Goal: Task Accomplishment & Management: Complete application form

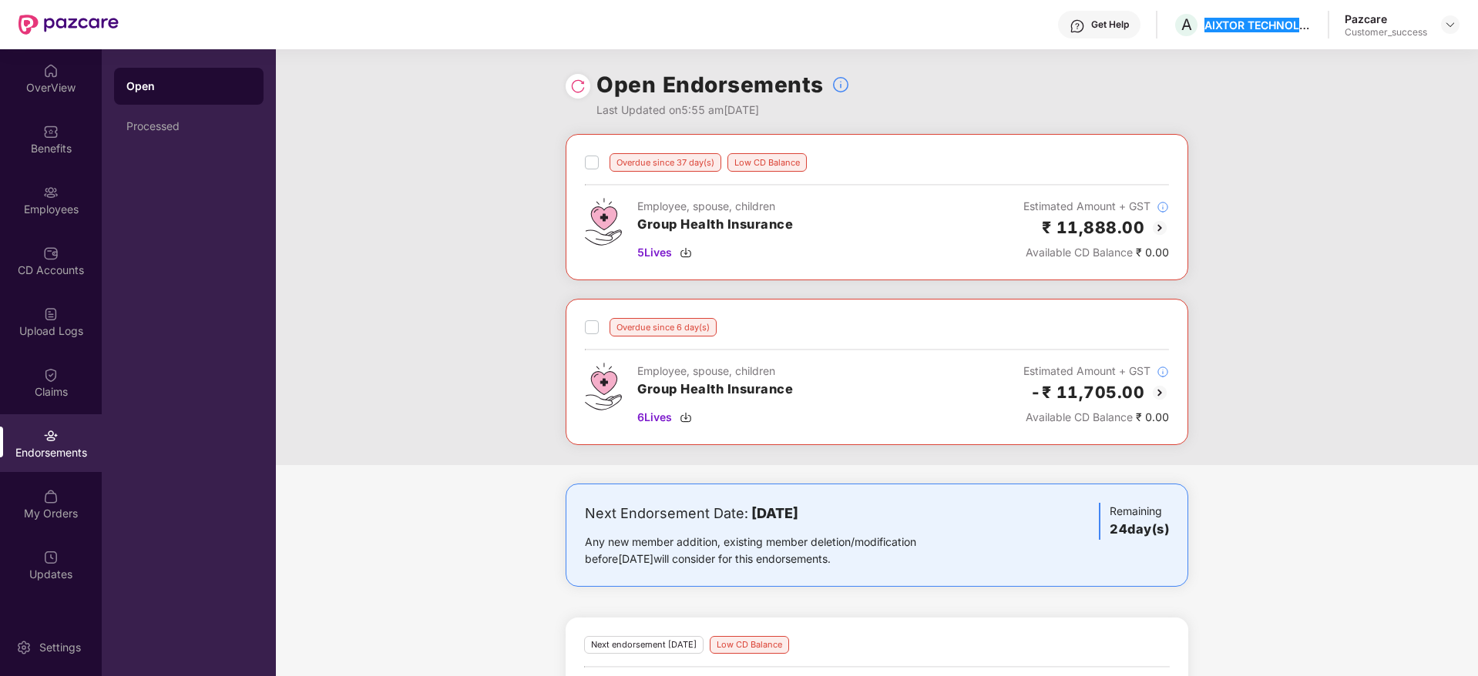
scroll to position [104, 0]
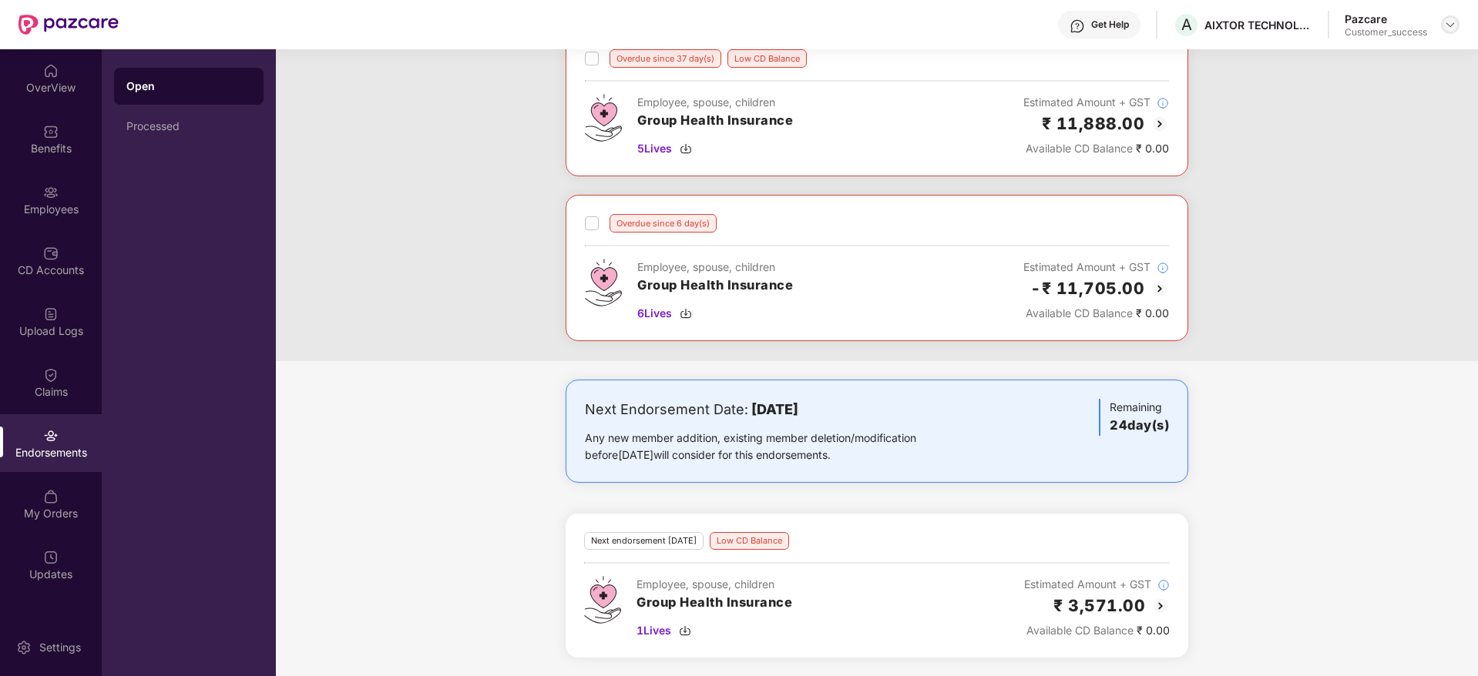
click at [1450, 32] on div at bounding box center [1450, 24] width 18 height 18
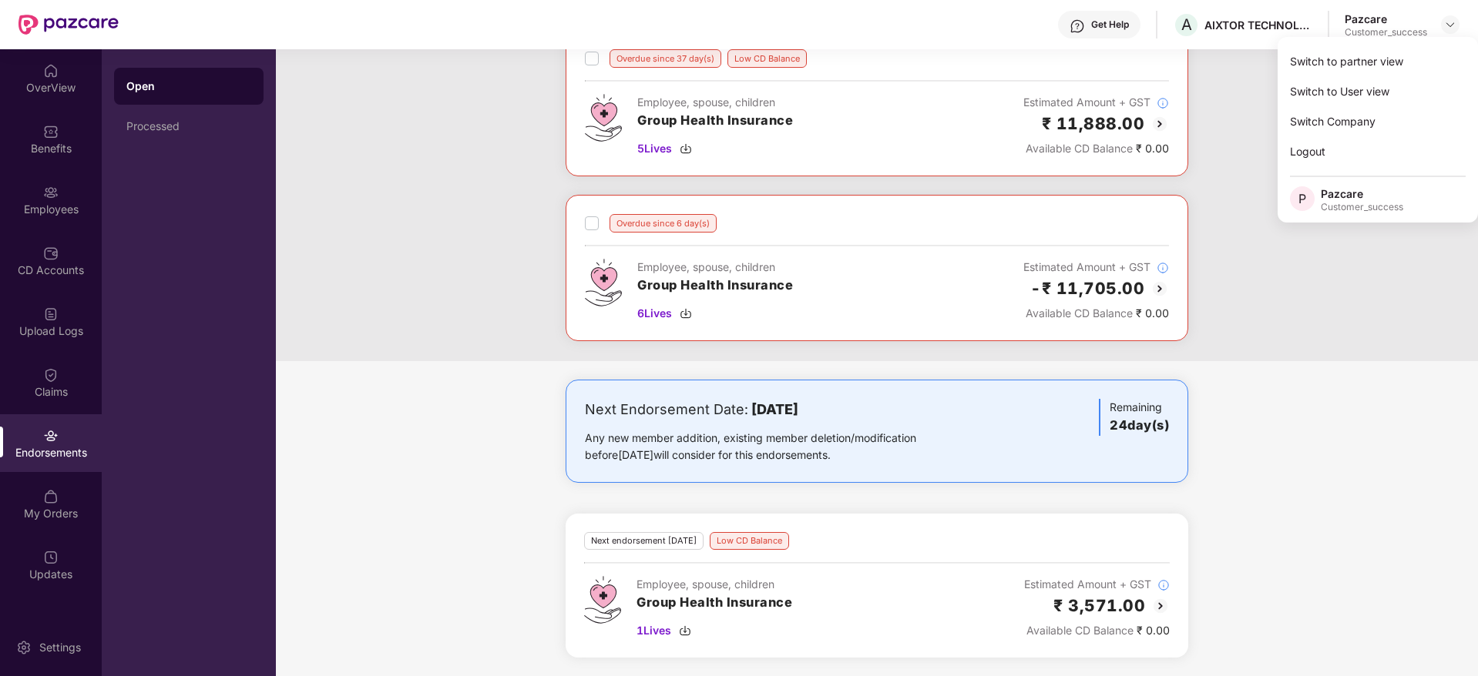
click at [1414, 60] on div "Switch to partner view" at bounding box center [1377, 61] width 200 height 30
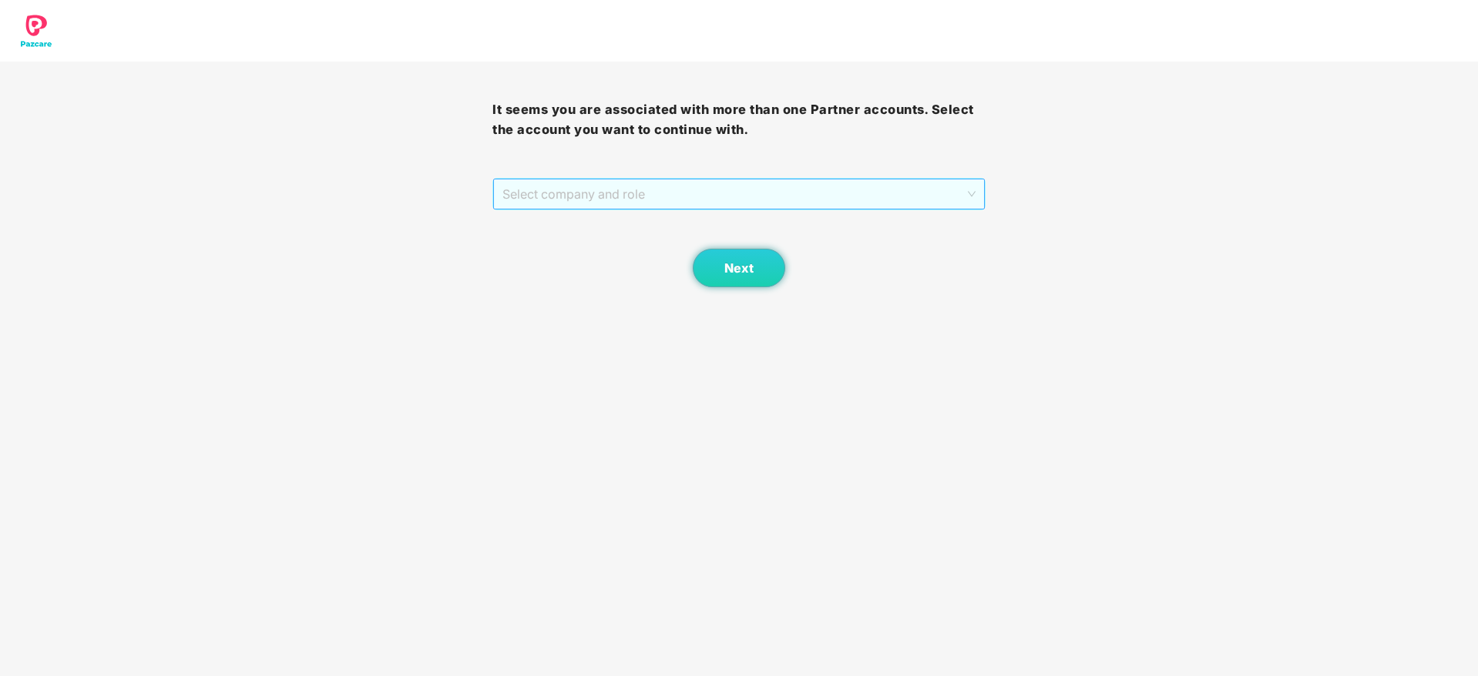
drag, startPoint x: 672, startPoint y: 197, endPoint x: 671, endPoint y: 223, distance: 25.4
click at [672, 200] on span "Select company and role" at bounding box center [738, 194] width 472 height 29
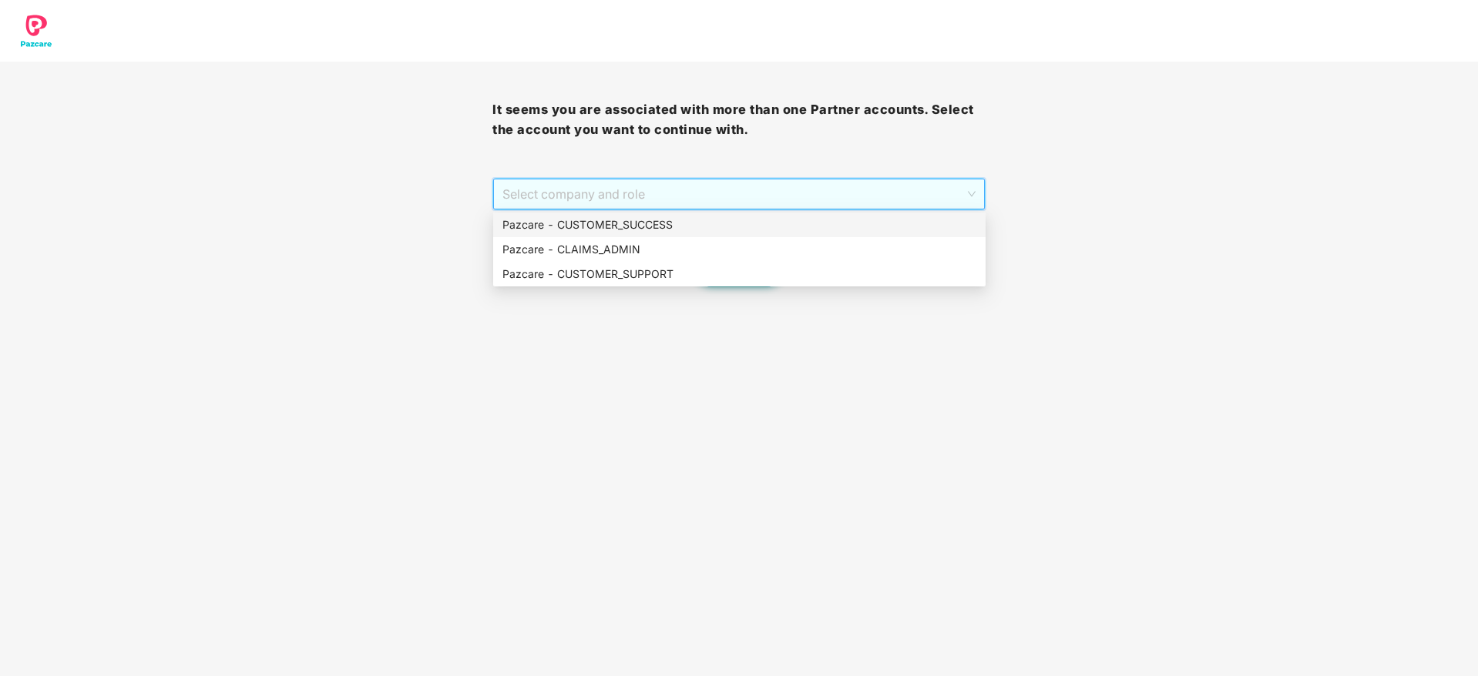
click at [671, 223] on div "Pazcare - CUSTOMER_SUCCESS" at bounding box center [739, 224] width 474 height 17
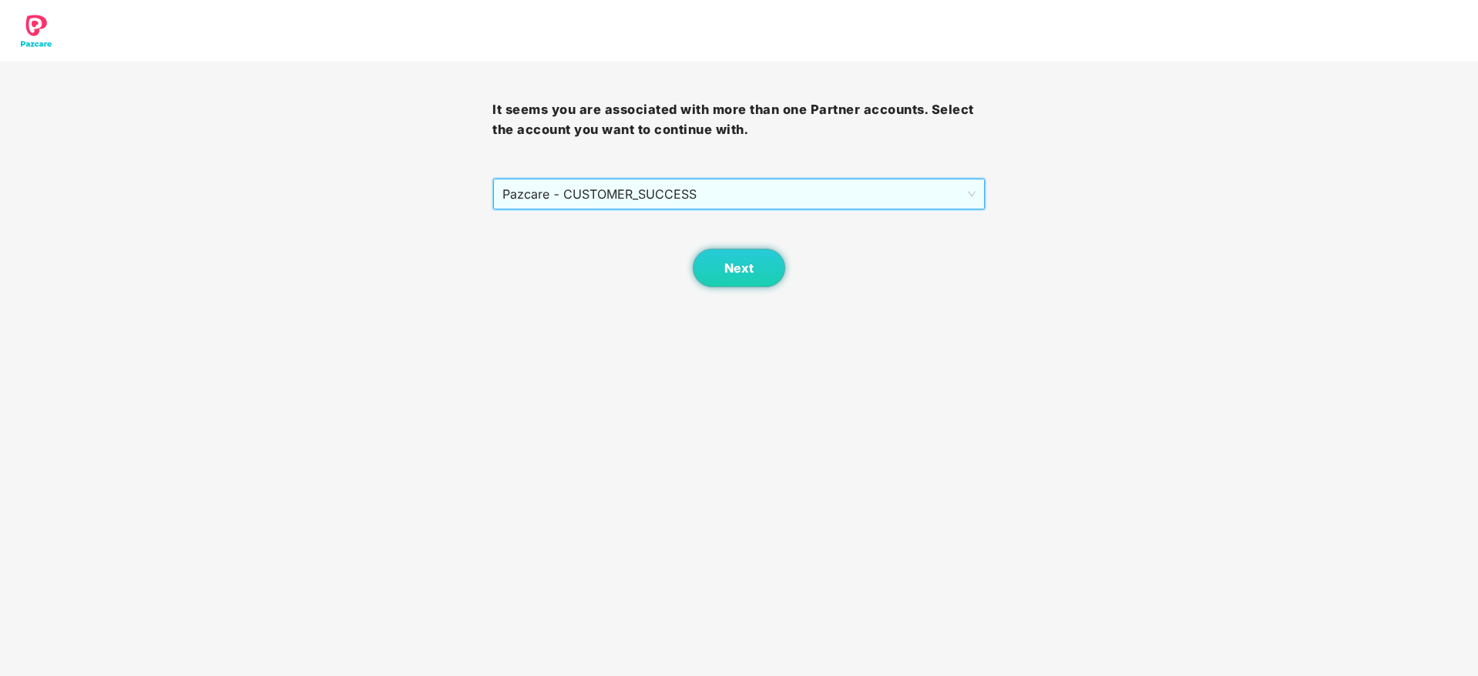
click at [687, 264] on div "Next" at bounding box center [738, 248] width 492 height 77
click at [708, 269] on button "Next" at bounding box center [739, 268] width 92 height 39
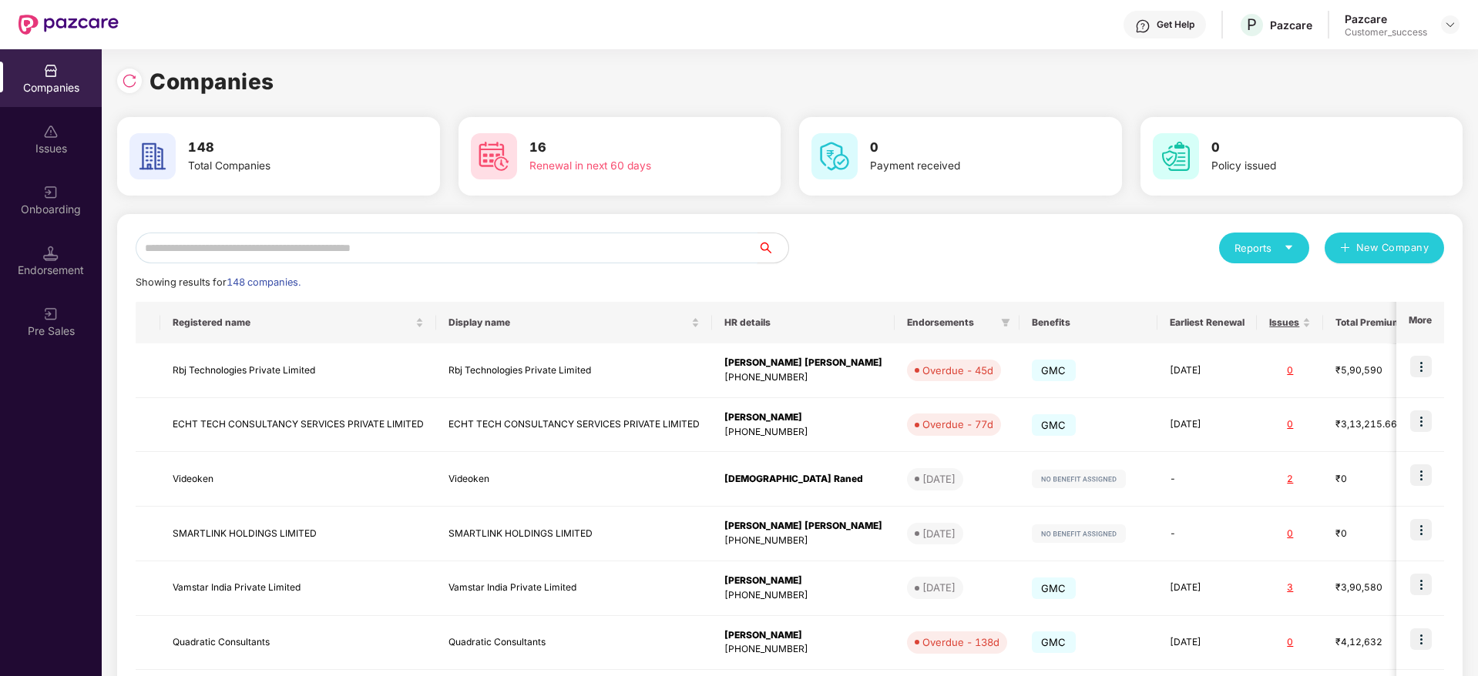
click at [609, 254] on input "text" at bounding box center [447, 248] width 622 height 31
paste input "**********"
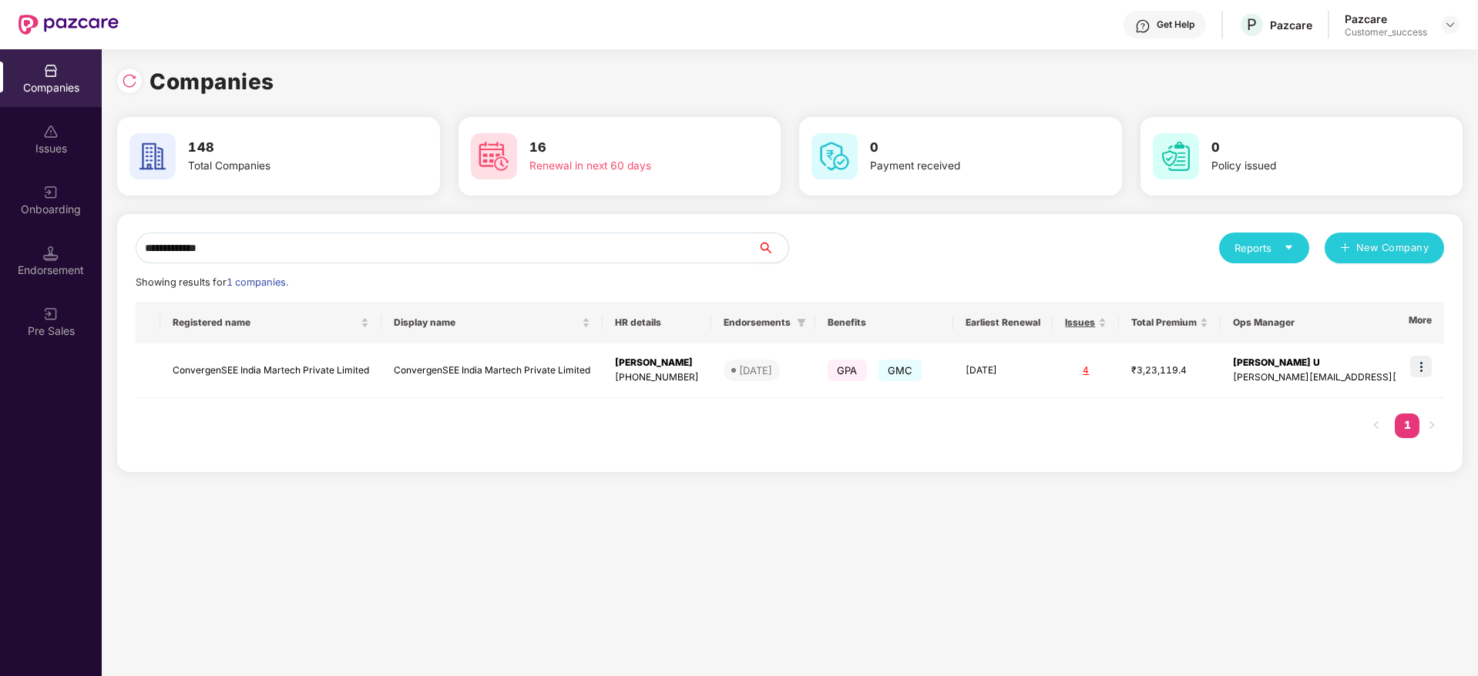
type input "**********"
click at [1448, 367] on div "**********" at bounding box center [789, 343] width 1345 height 258
click at [1422, 373] on img at bounding box center [1421, 367] width 22 height 22
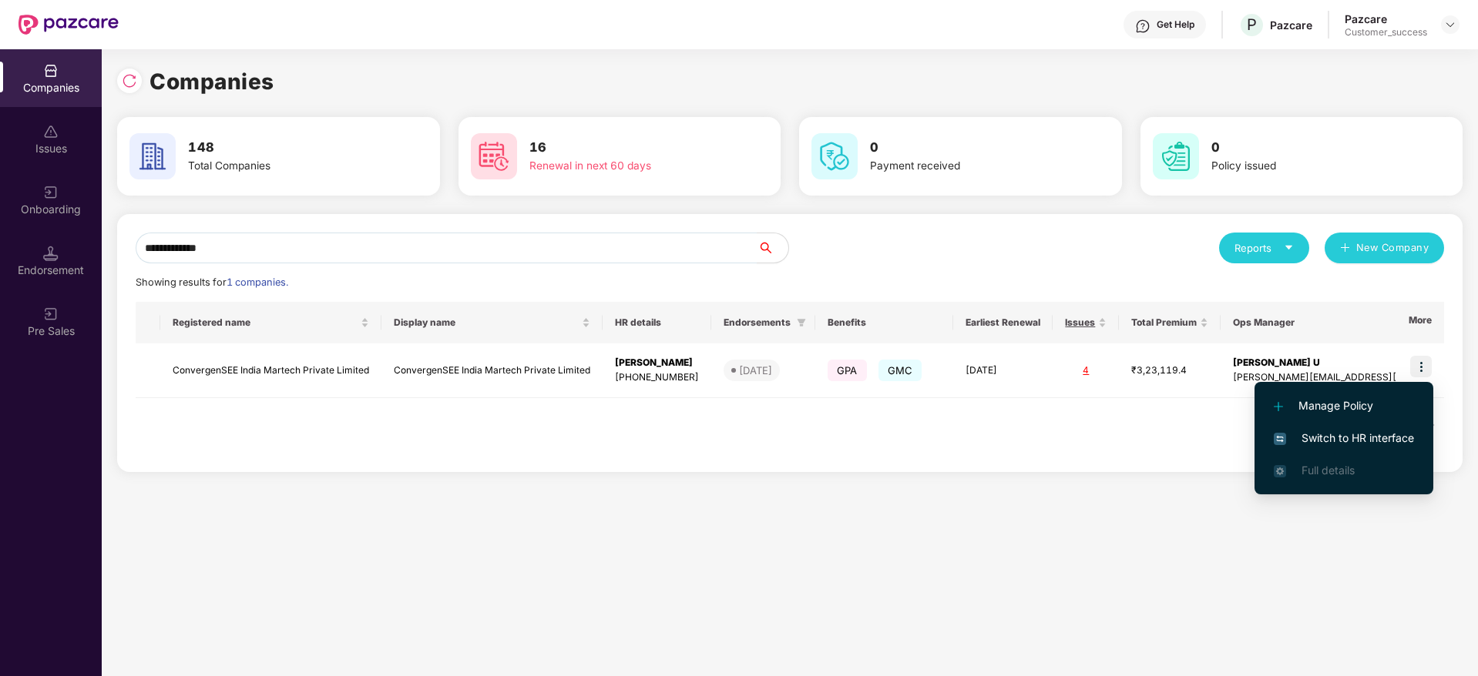
click at [1397, 422] on li "Switch to HR interface" at bounding box center [1343, 438] width 179 height 32
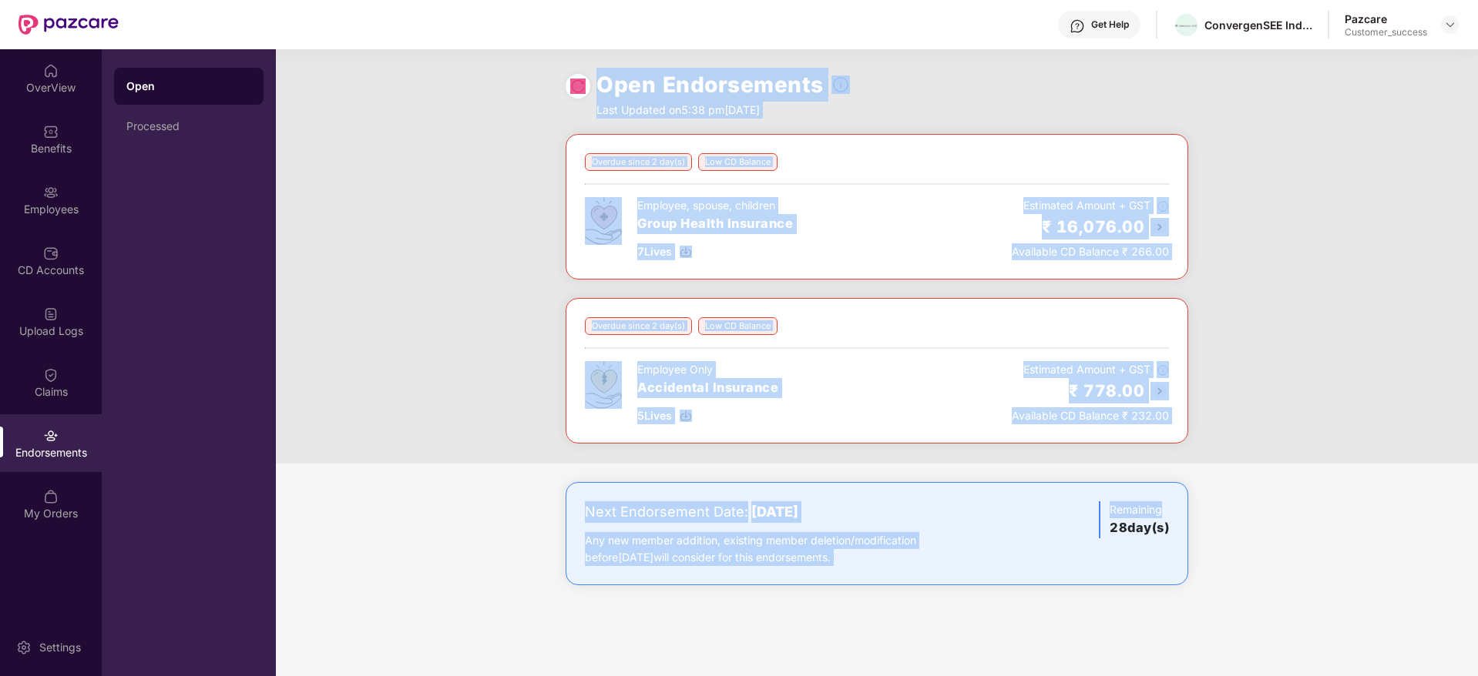
drag, startPoint x: 1243, startPoint y: 467, endPoint x: 502, endPoint y: 114, distance: 820.8
click at [502, 114] on div "Open Endorsements Last Updated on 5:38 pm[DATE] Overdue since 2 day(s) Low CD B…" at bounding box center [877, 362] width 1202 height 627
click at [502, 114] on div "Open Endorsements Last Updated on 5:38 pm[DATE]" at bounding box center [877, 91] width 1202 height 85
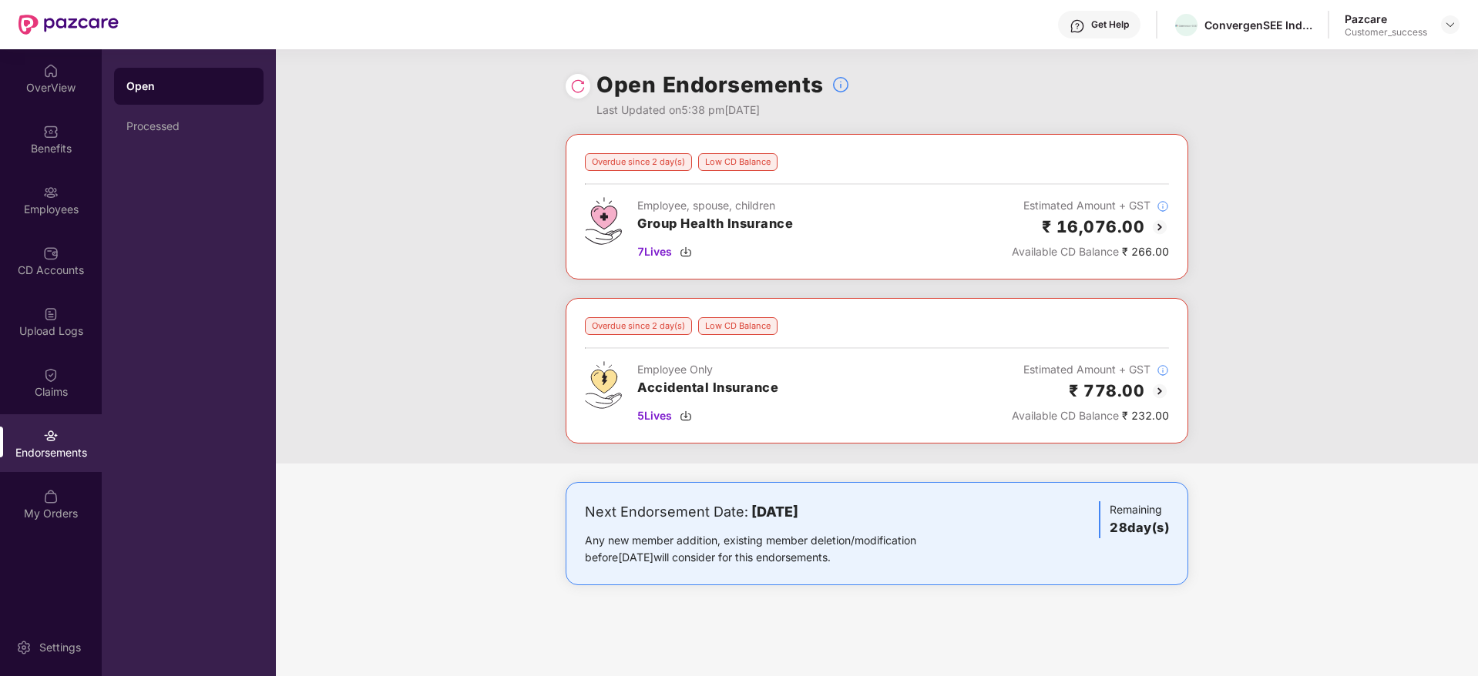
click at [1166, 228] on img at bounding box center [1159, 227] width 18 height 18
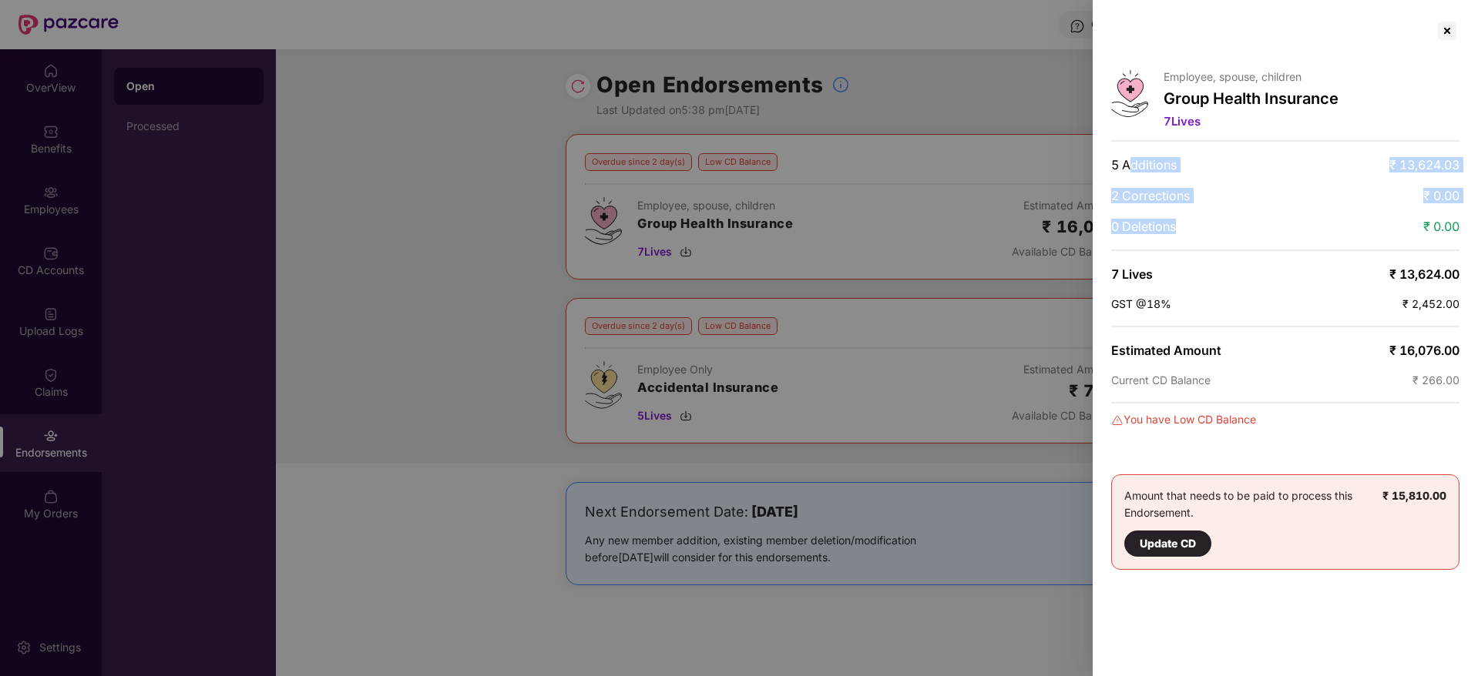
drag, startPoint x: 1210, startPoint y: 231, endPoint x: 1132, endPoint y: 161, distance: 104.7
click at [1132, 161] on div "Employee, spouse, children Group Health Insurance 7 Lives 5 Additions ₹ 13,624.…" at bounding box center [1284, 338] width 385 height 676
click at [1132, 161] on span "5 Additions" at bounding box center [1143, 164] width 65 height 15
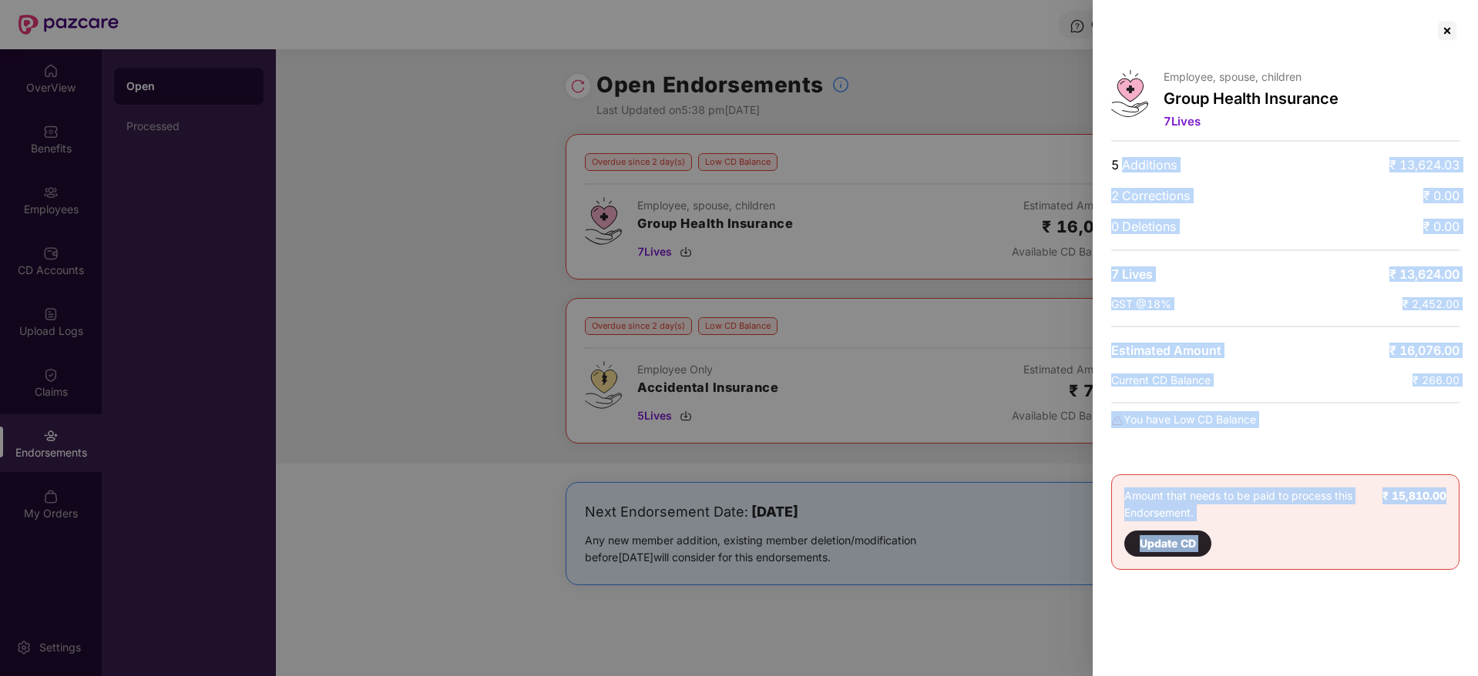
drag, startPoint x: 1132, startPoint y: 161, endPoint x: 1471, endPoint y: 480, distance: 466.0
click at [1471, 480] on div "Employee, spouse, children Group Health Insurance 7 Lives 5 Additions ₹ 13,624.…" at bounding box center [1284, 338] width 385 height 676
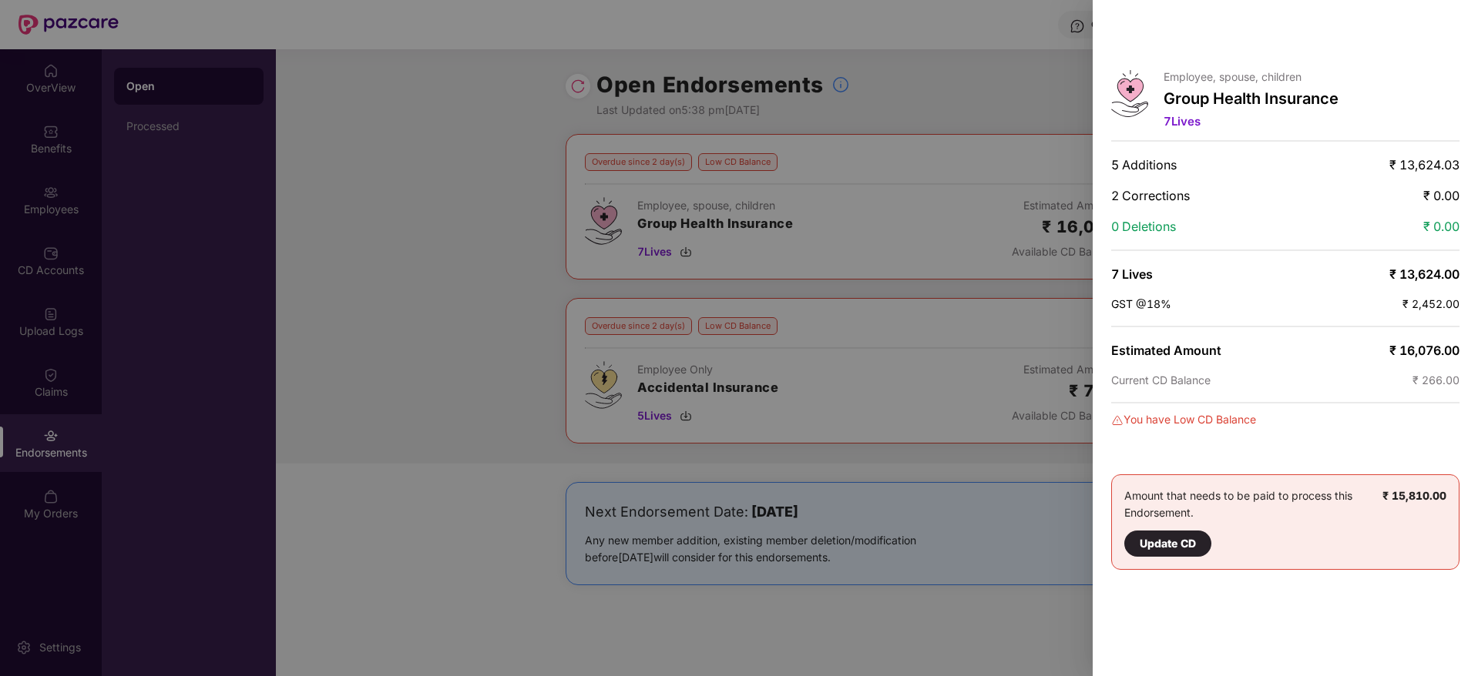
click at [1450, 32] on div at bounding box center [1446, 30] width 25 height 25
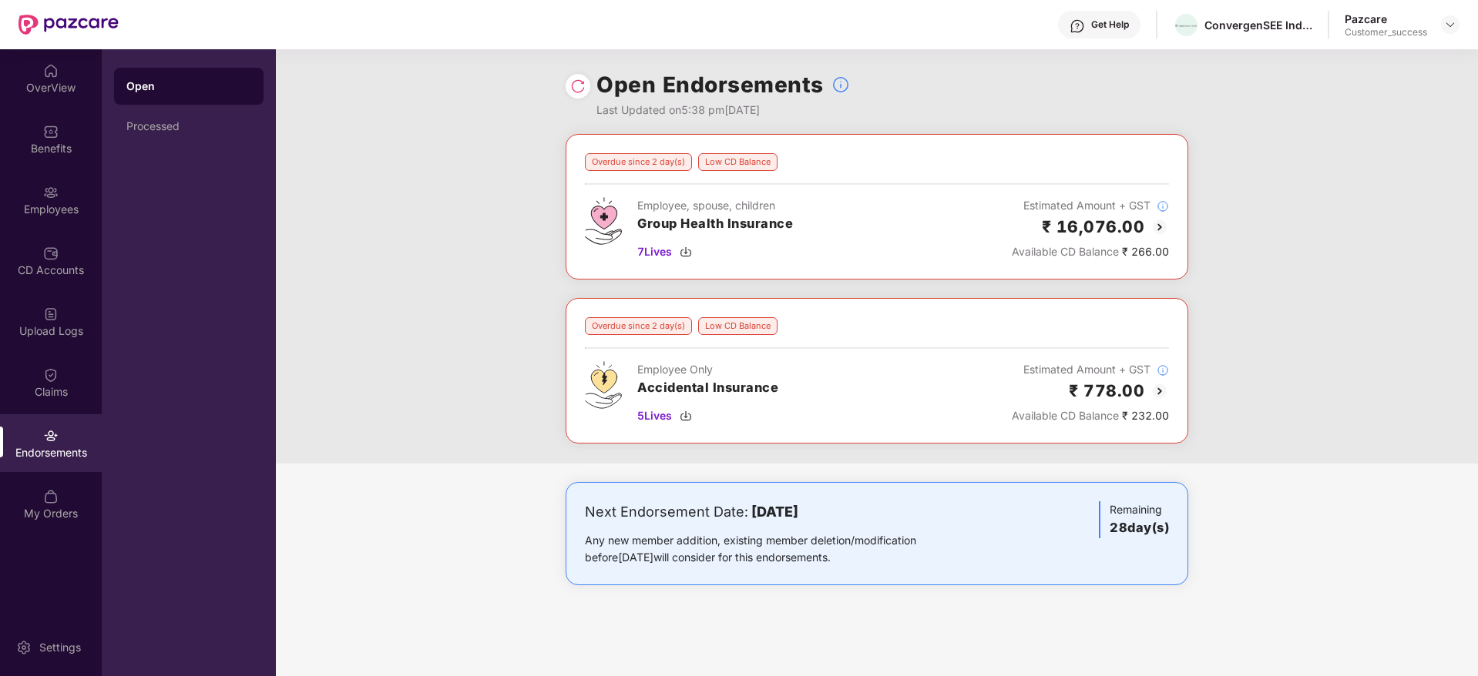
click at [1159, 390] on img at bounding box center [1159, 391] width 18 height 18
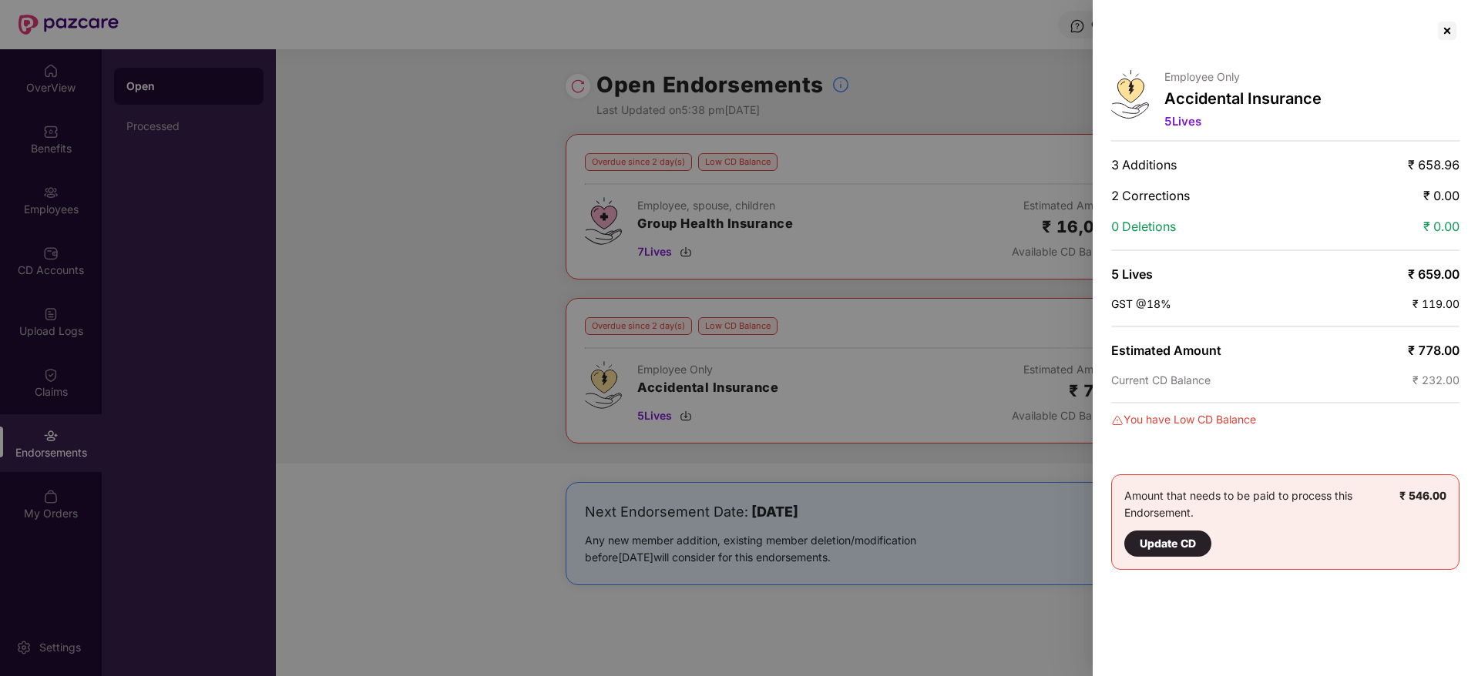
drag, startPoint x: 1389, startPoint y: 227, endPoint x: 1389, endPoint y: 236, distance: 8.5
click at [1389, 227] on div "0 Deletions ₹ 0.00" at bounding box center [1285, 226] width 348 height 15
click at [495, 106] on div at bounding box center [739, 338] width 1478 height 676
click at [1453, 40] on div at bounding box center [1446, 30] width 25 height 25
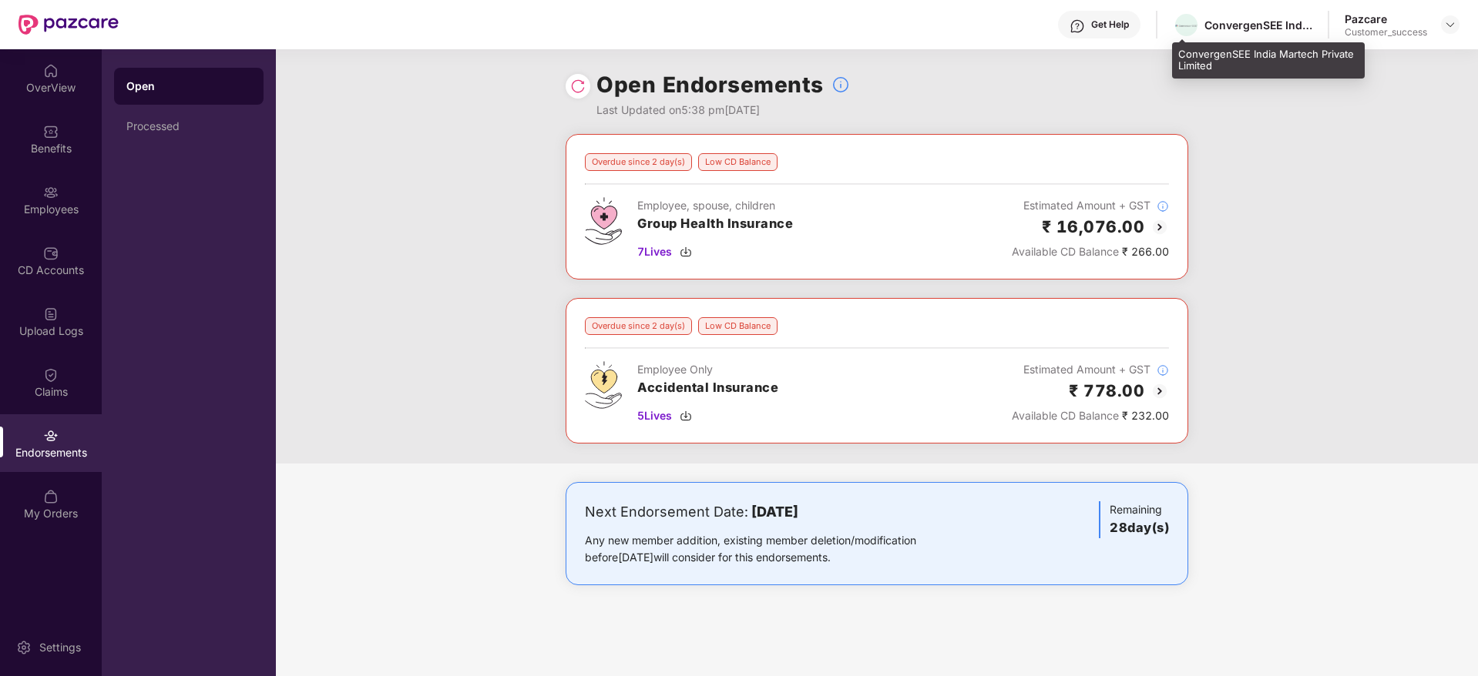
click at [1273, 35] on div "ConvergenSEE India Martech Private Limited" at bounding box center [1242, 25] width 139 height 27
copy div "ConvergenSEE India Martech Private Limited"
click at [1445, 26] on img at bounding box center [1450, 24] width 12 height 12
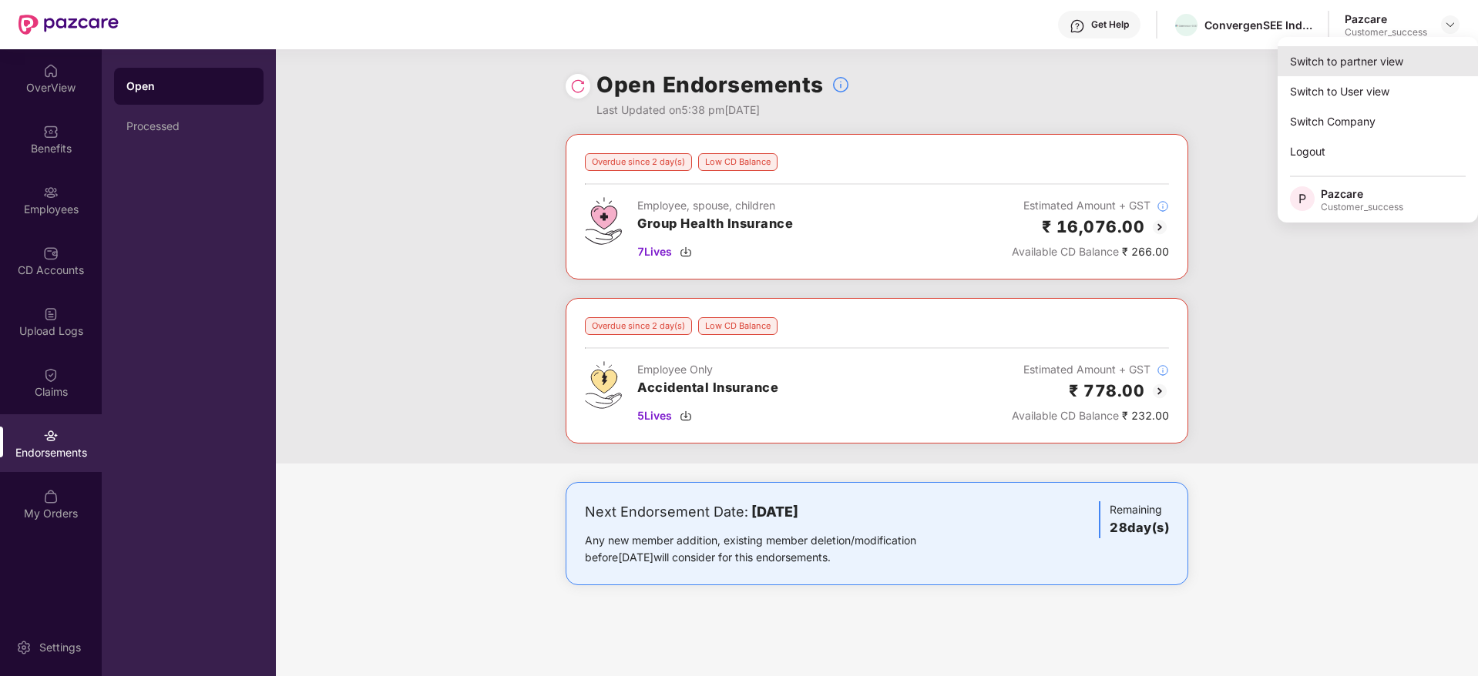
click at [1435, 52] on div "Switch to partner view" at bounding box center [1377, 61] width 200 height 30
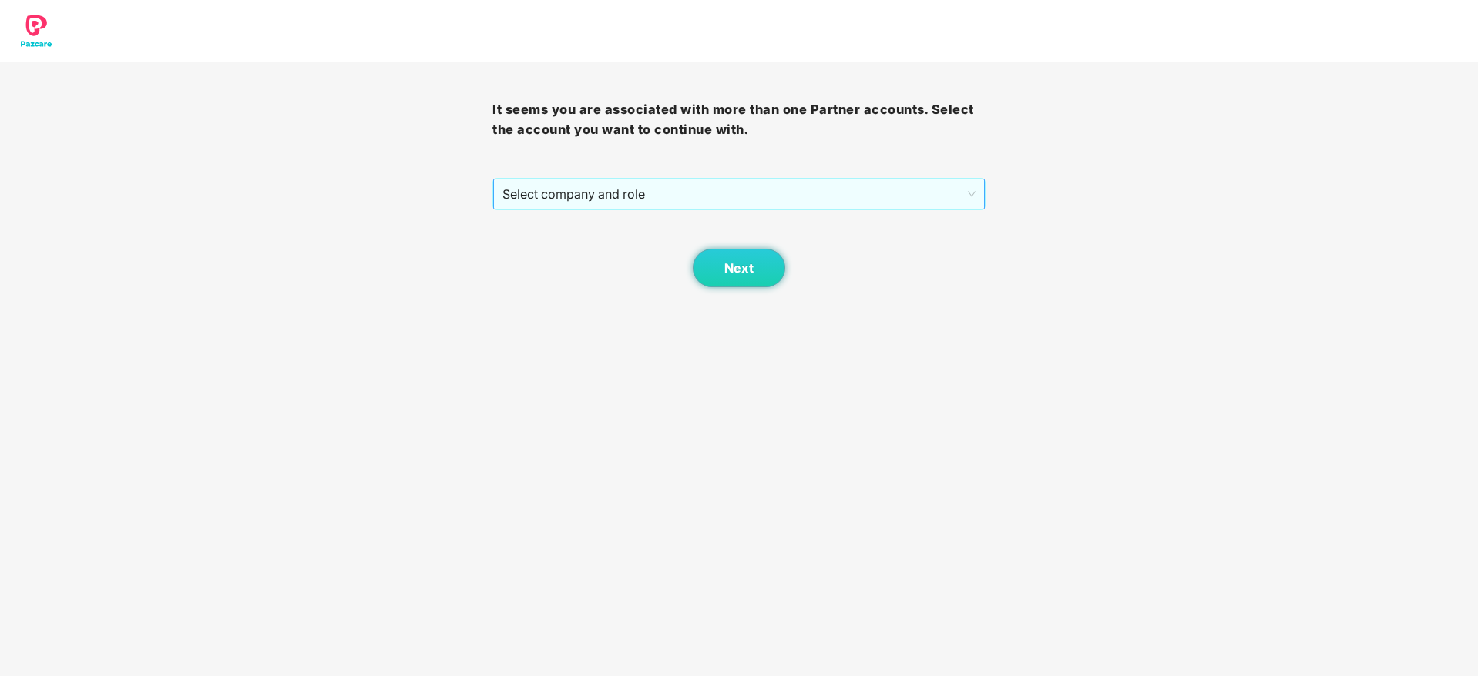
click at [877, 186] on span "Select company and role" at bounding box center [738, 194] width 472 height 29
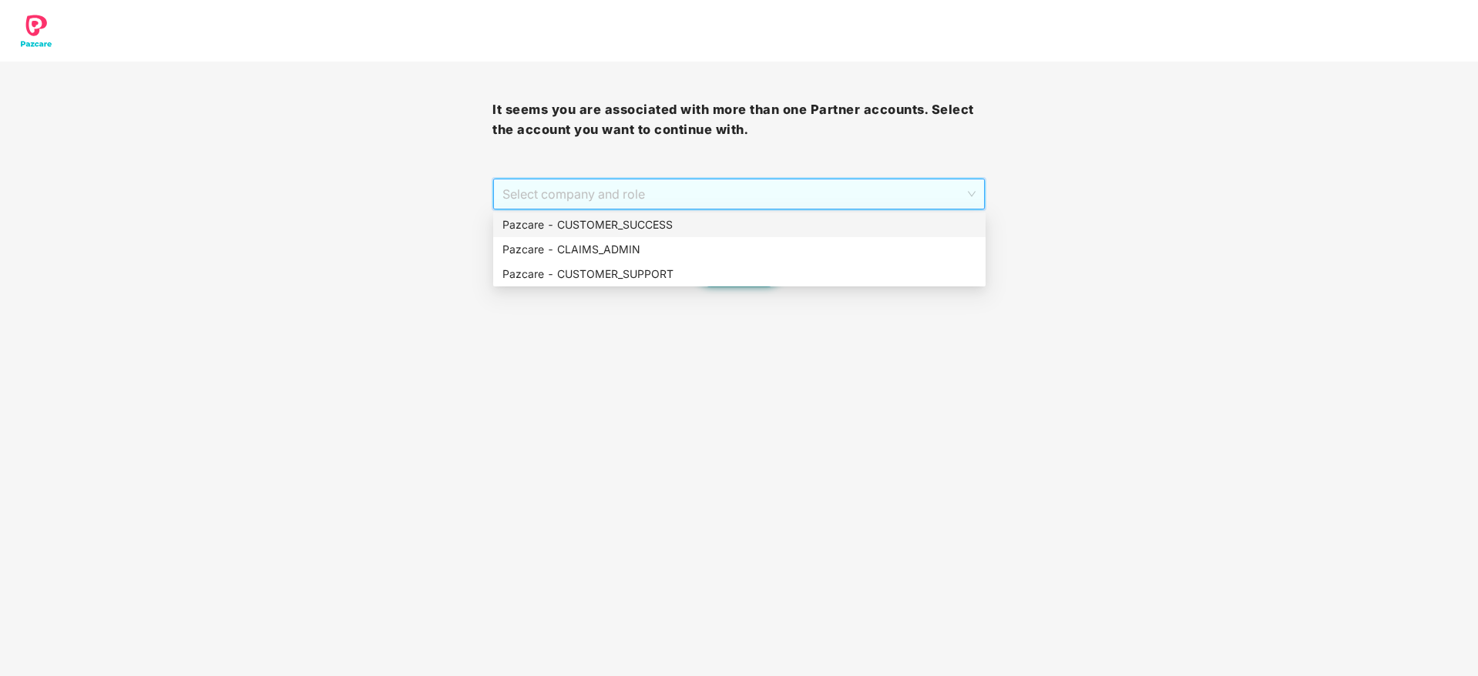
click at [867, 216] on div "Pazcare - CUSTOMER_SUCCESS" at bounding box center [739, 224] width 474 height 17
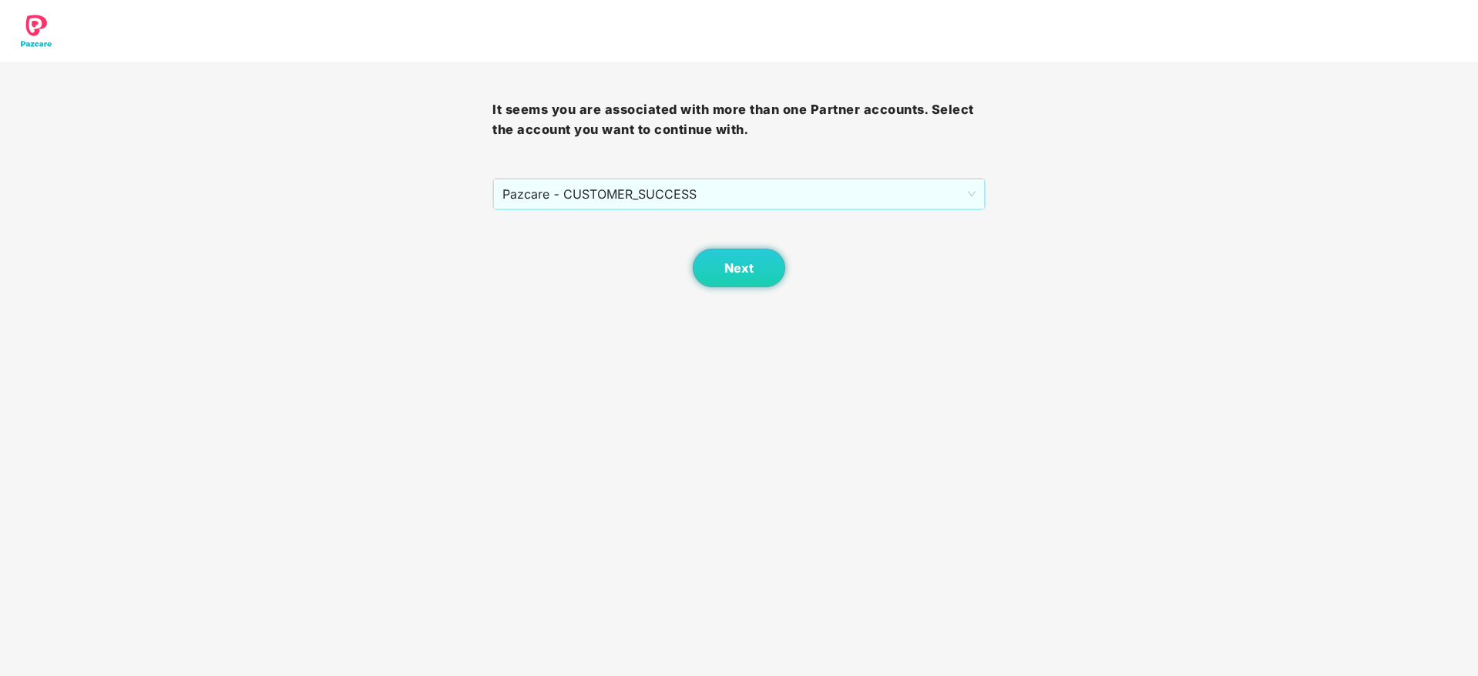
click at [810, 268] on div "Next" at bounding box center [738, 248] width 492 height 77
click at [748, 277] on button "Next" at bounding box center [739, 268] width 92 height 39
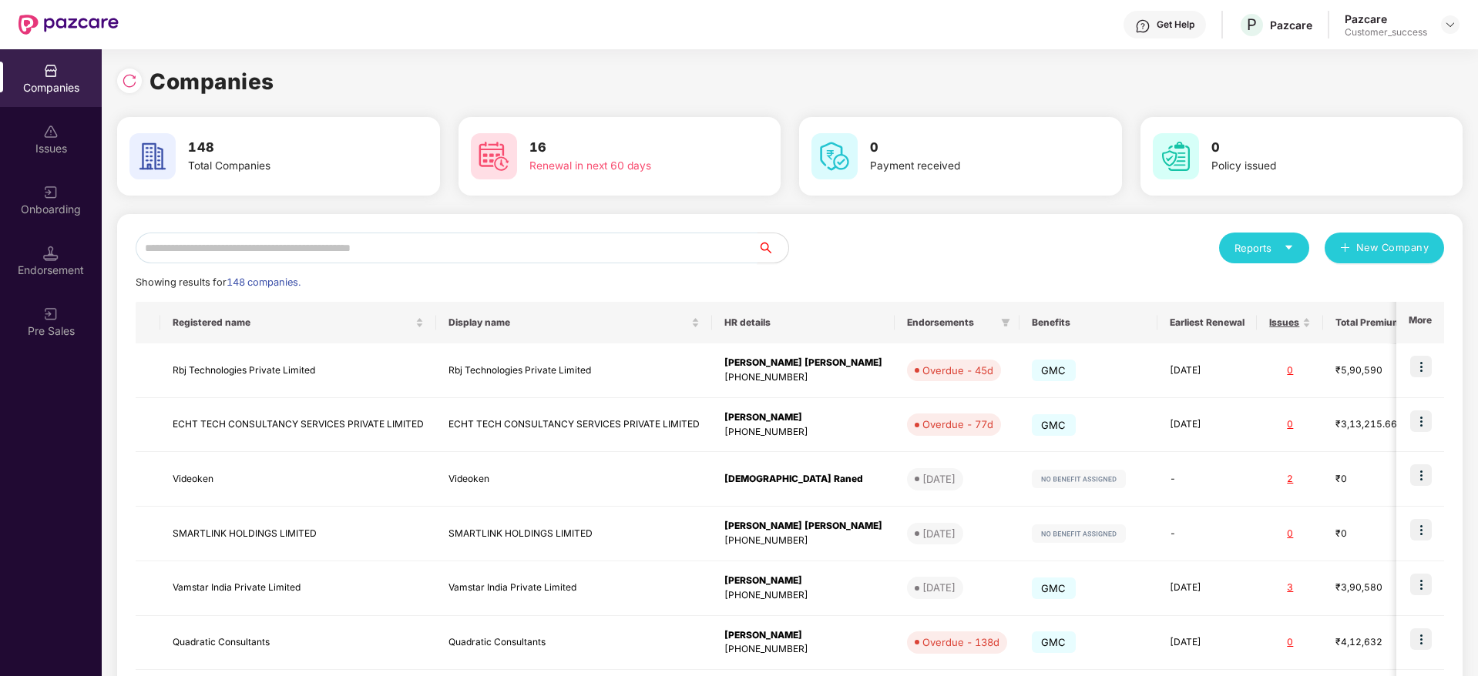
click at [717, 251] on input "text" at bounding box center [447, 248] width 622 height 31
paste input "**********"
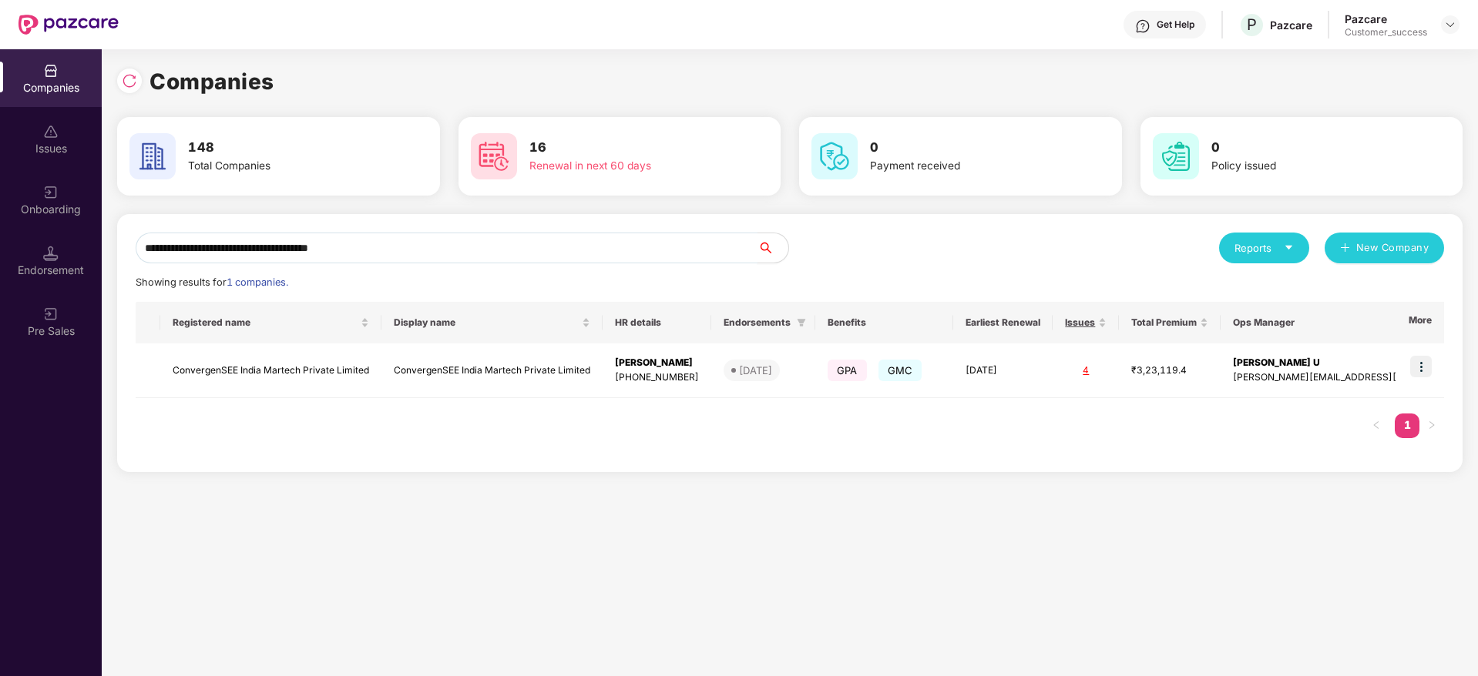
type input "**********"
click at [1414, 362] on img at bounding box center [1421, 367] width 22 height 22
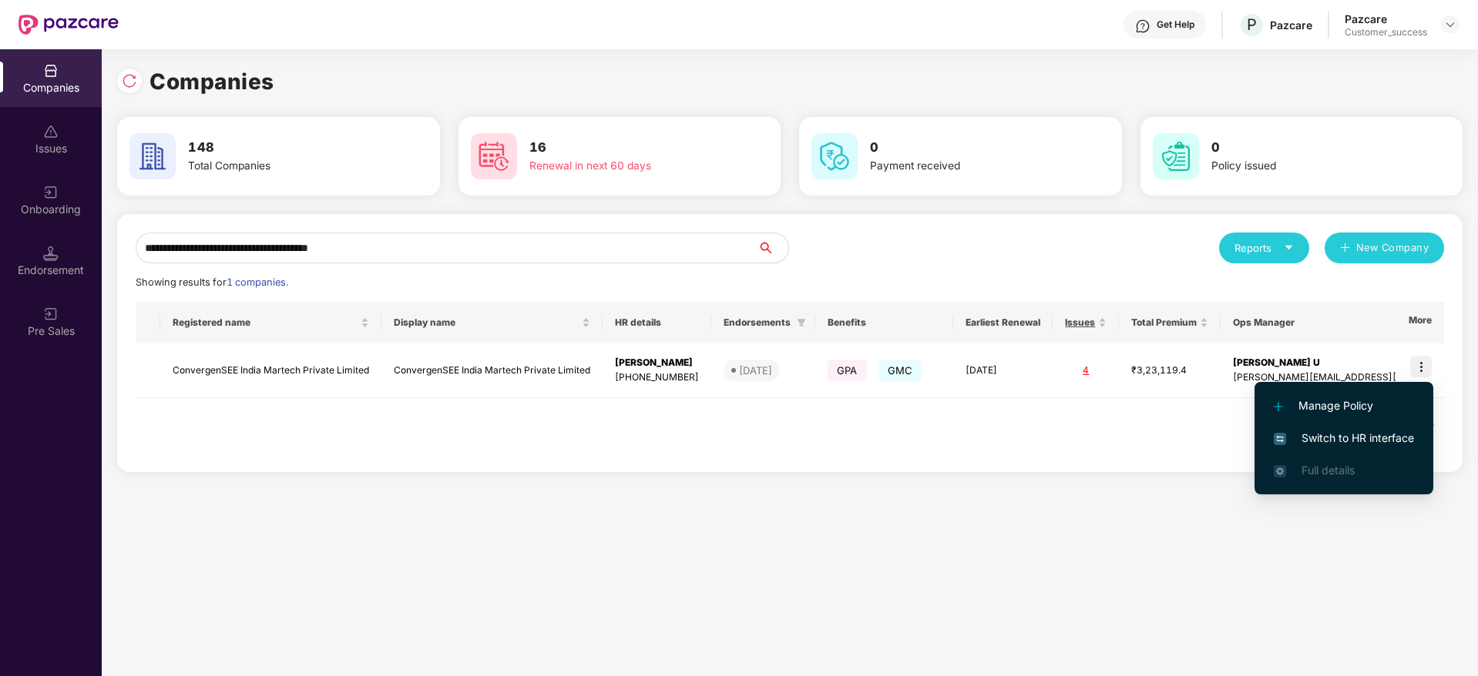
click at [1394, 432] on span "Switch to HR interface" at bounding box center [1343, 438] width 140 height 17
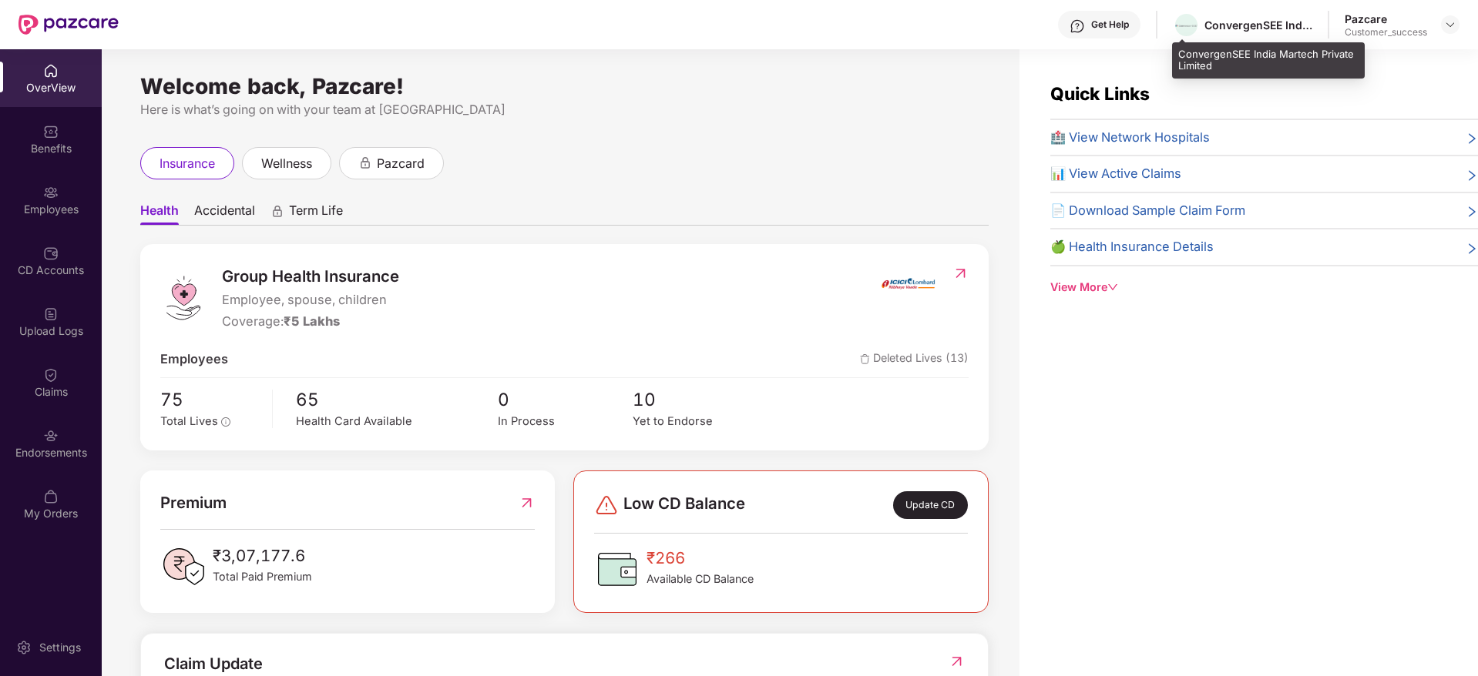
click at [1282, 29] on div "ConvergenSEE India Martech Private Limited" at bounding box center [1258, 25] width 108 height 15
copy div "ConvergenSEE India Martech Private Limited"
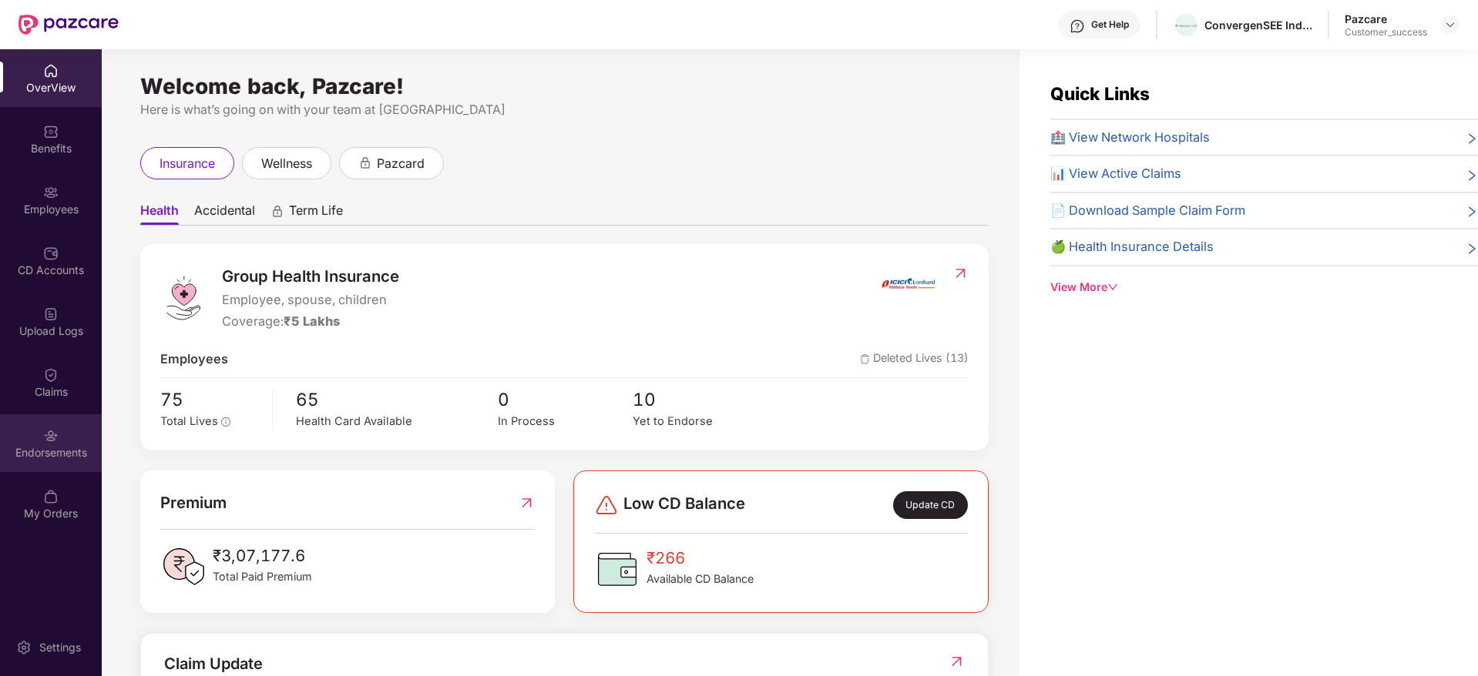
click at [65, 435] on div "Endorsements" at bounding box center [51, 443] width 102 height 58
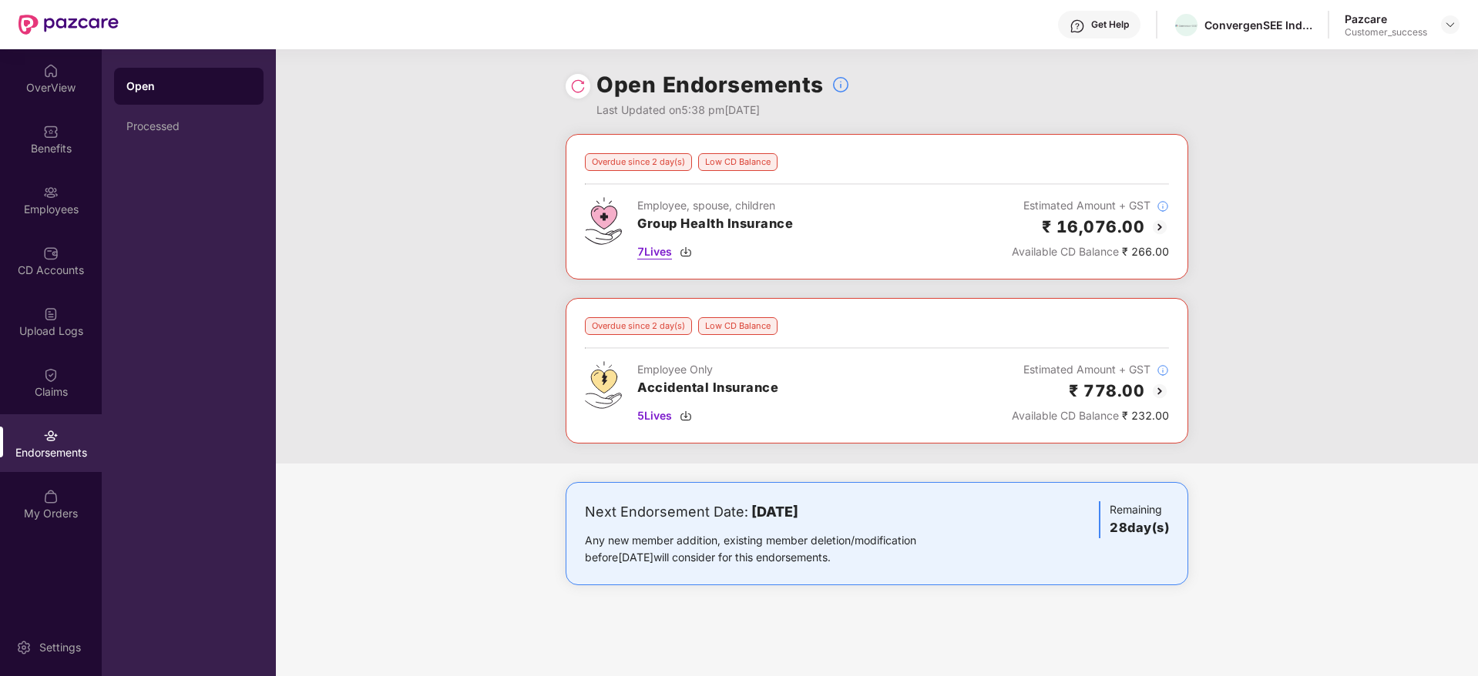
click at [691, 253] on img at bounding box center [685, 252] width 12 height 12
click at [686, 414] on img at bounding box center [685, 416] width 12 height 12
click at [1447, 15] on div at bounding box center [1450, 24] width 18 height 18
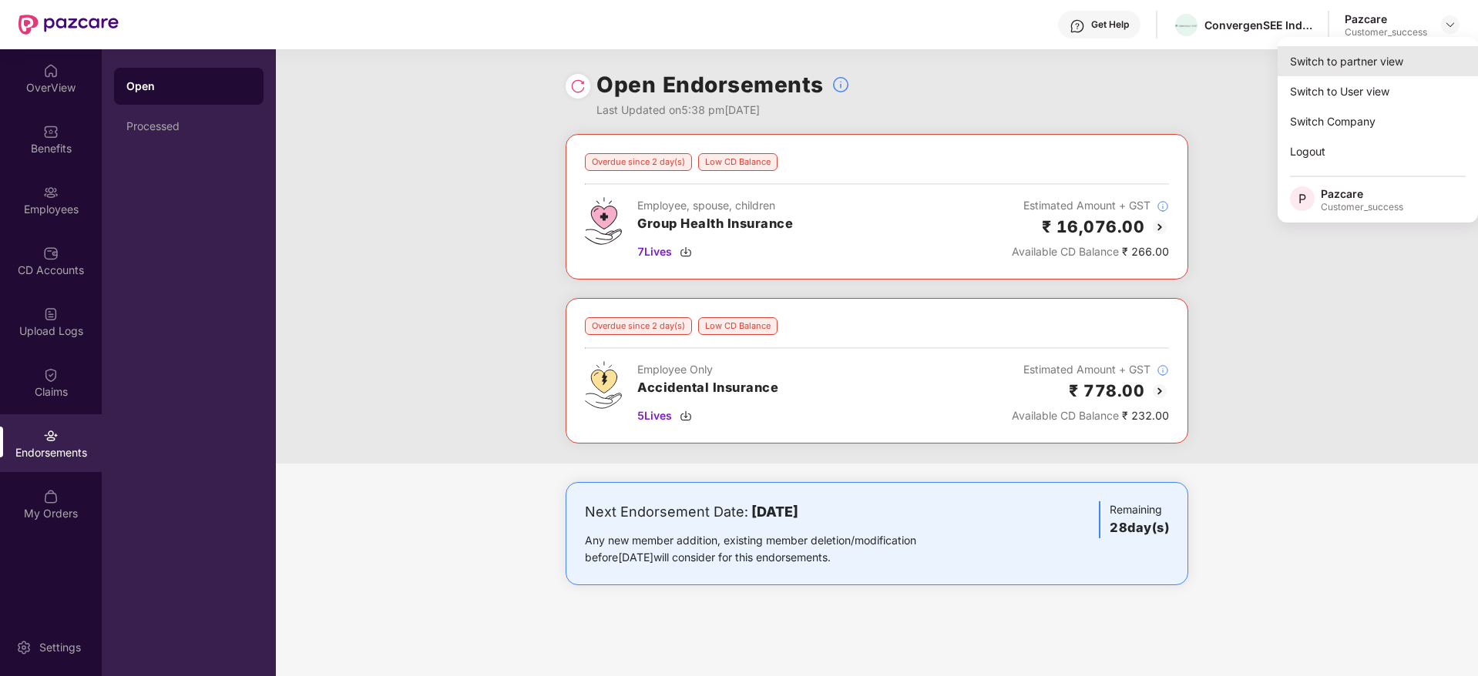
click at [1440, 59] on div "Switch to partner view" at bounding box center [1377, 61] width 200 height 30
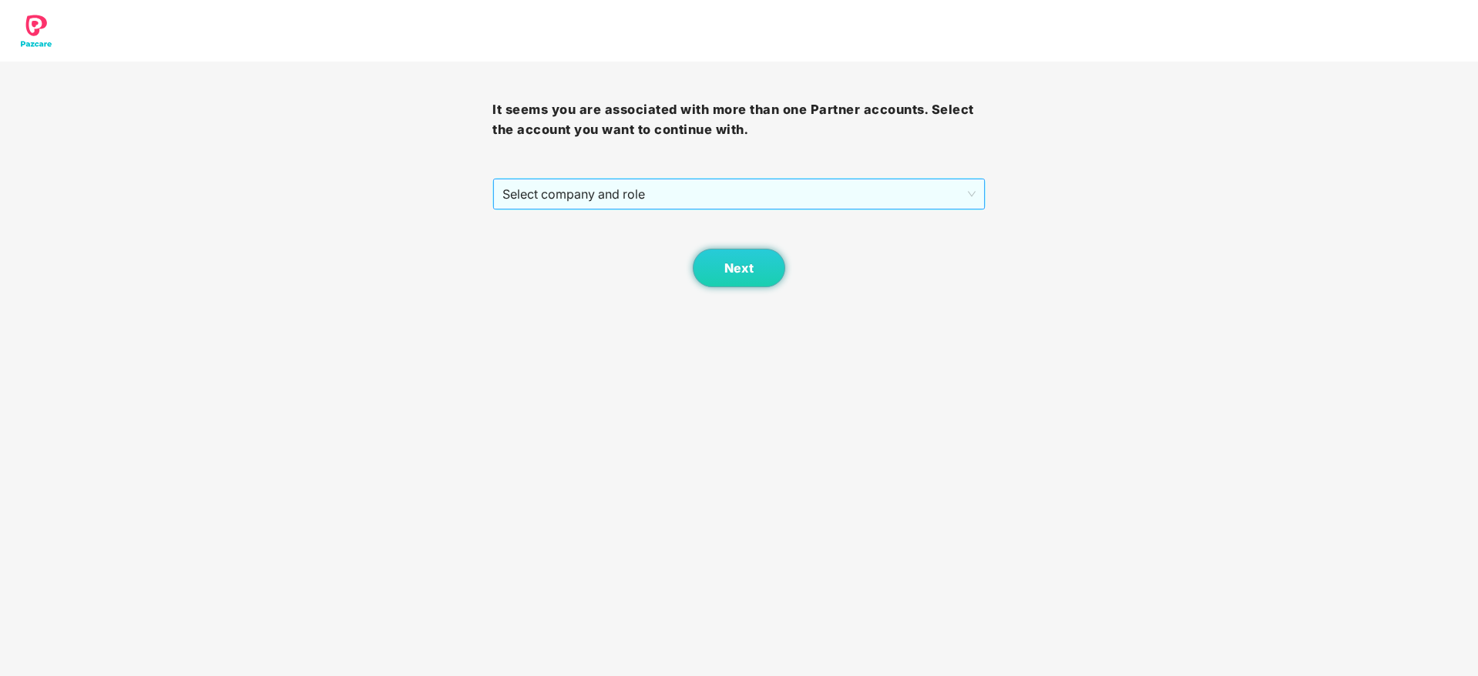
click at [773, 180] on span "Select company and role" at bounding box center [738, 194] width 472 height 29
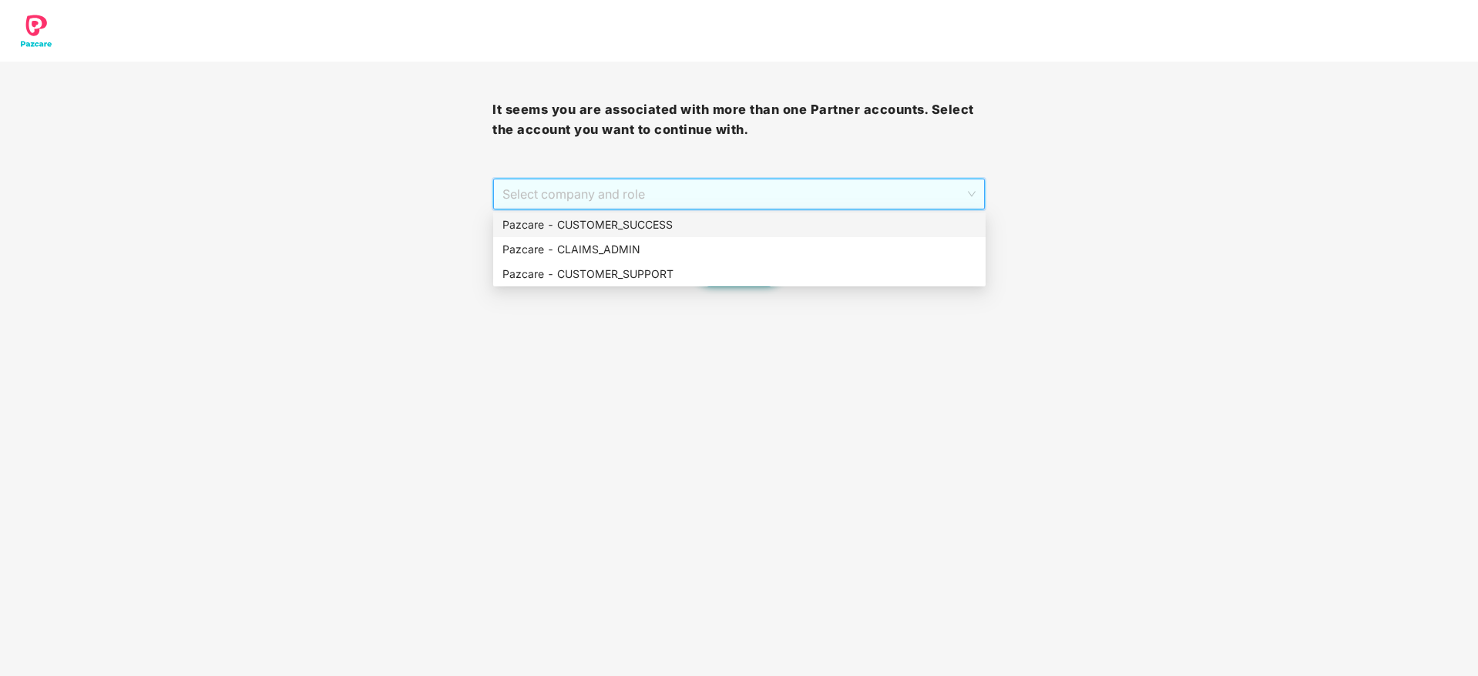
click at [761, 223] on div "Pazcare - CUSTOMER_SUCCESS" at bounding box center [739, 224] width 474 height 17
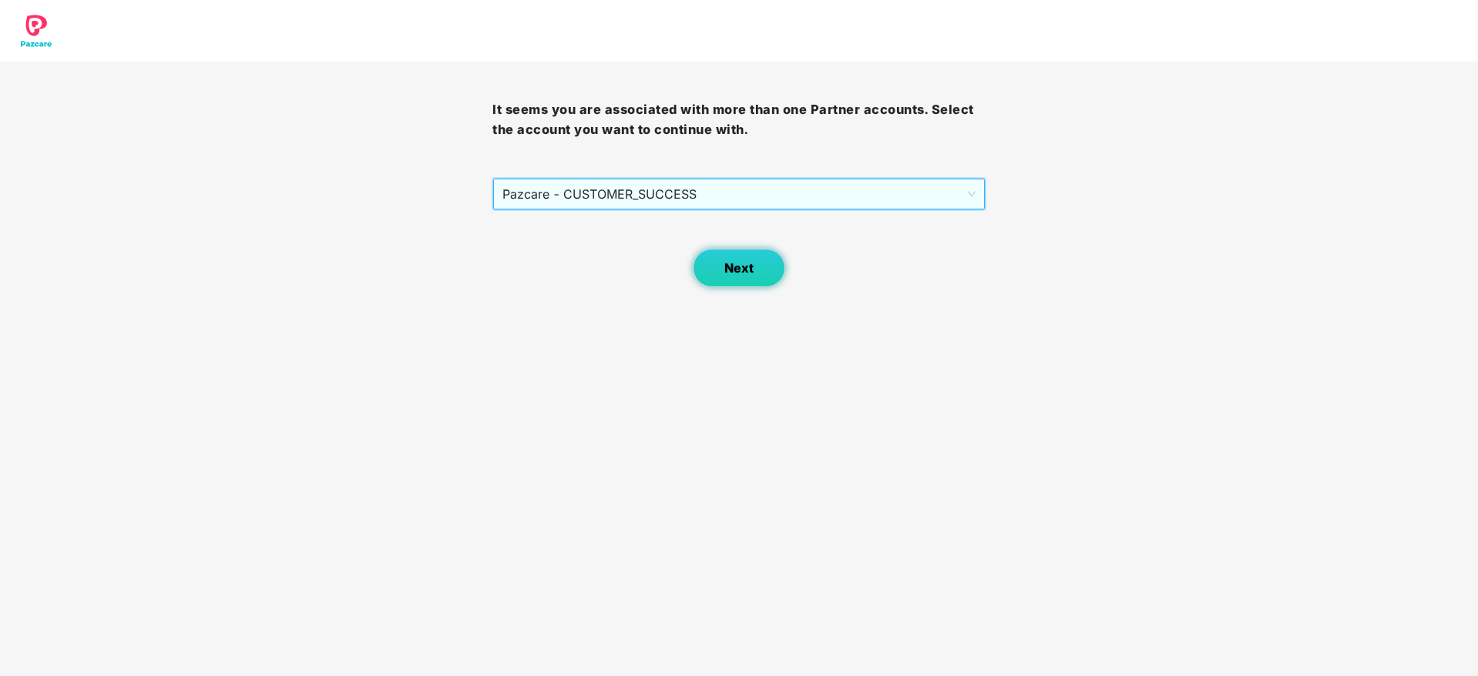
click at [720, 267] on button "Next" at bounding box center [739, 268] width 92 height 39
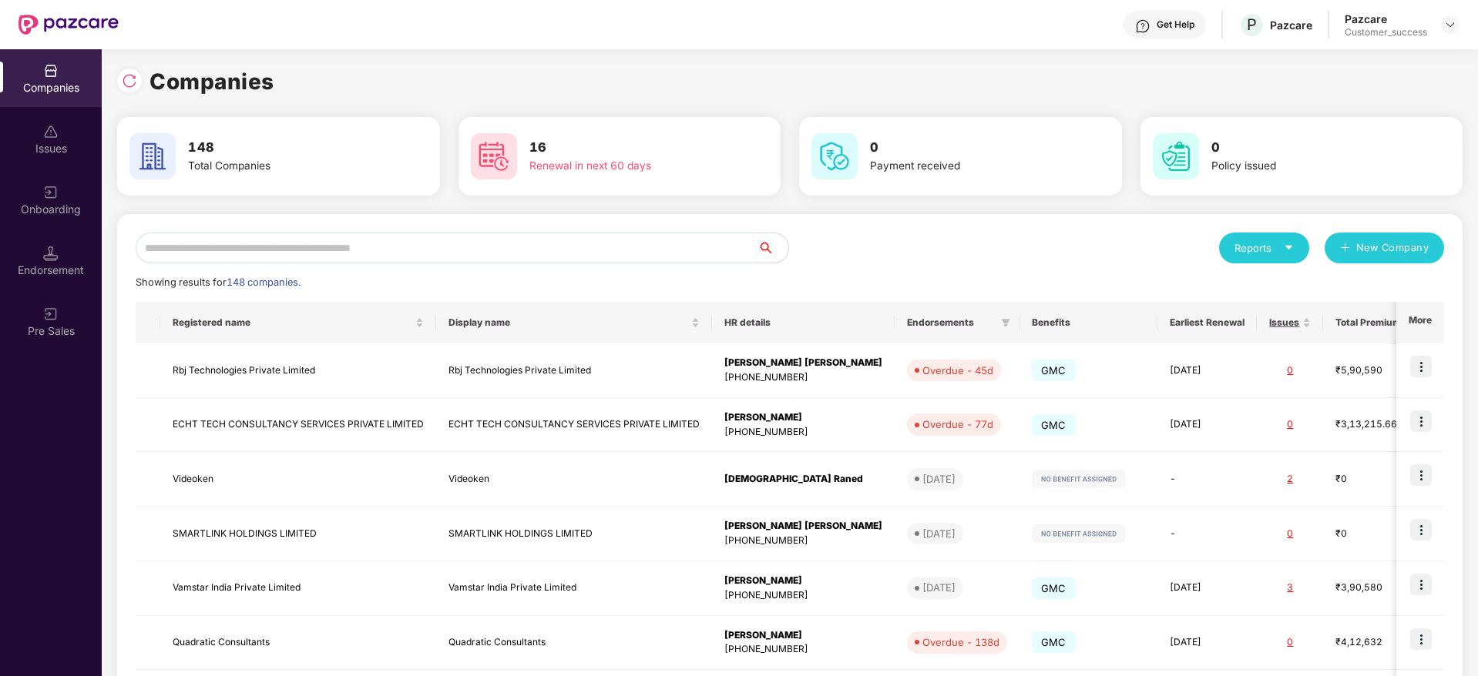
click at [685, 243] on input "text" at bounding box center [447, 248] width 622 height 31
paste input "********"
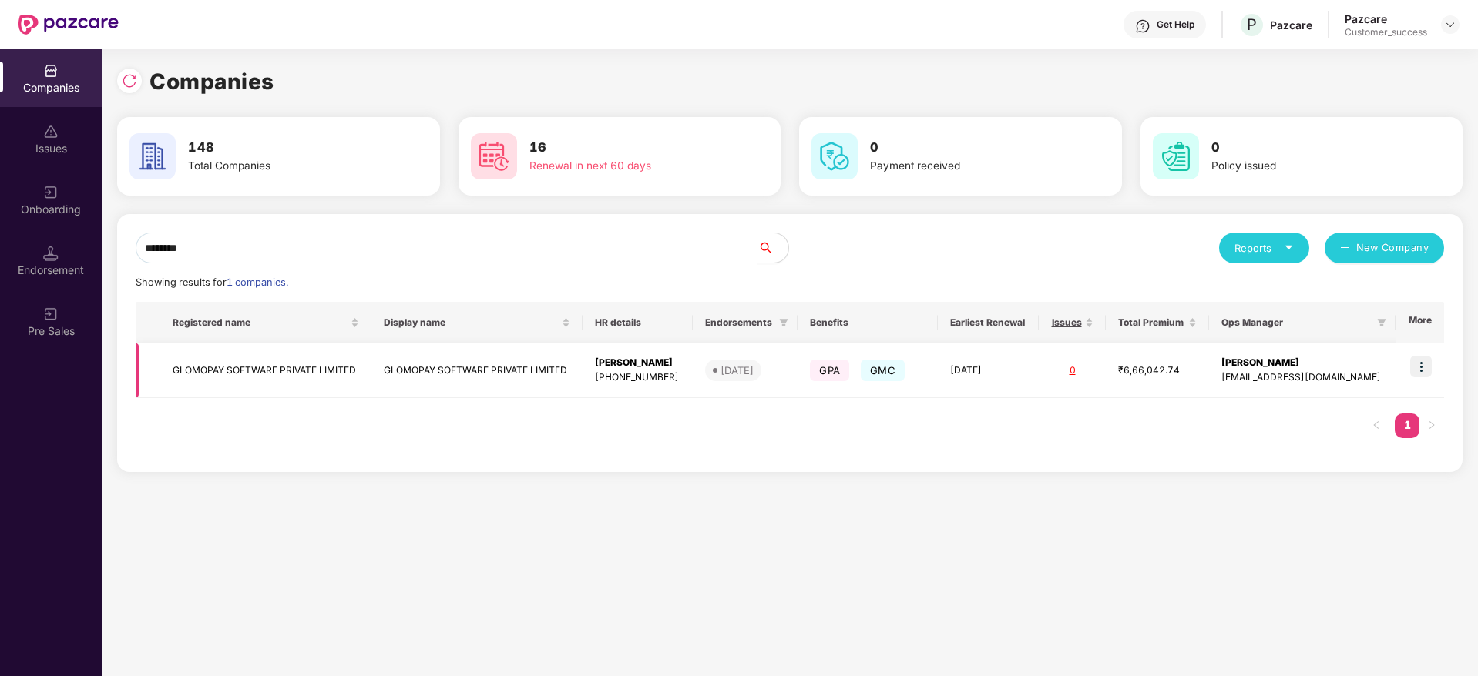
type input "********"
click at [1417, 367] on img at bounding box center [1421, 367] width 22 height 22
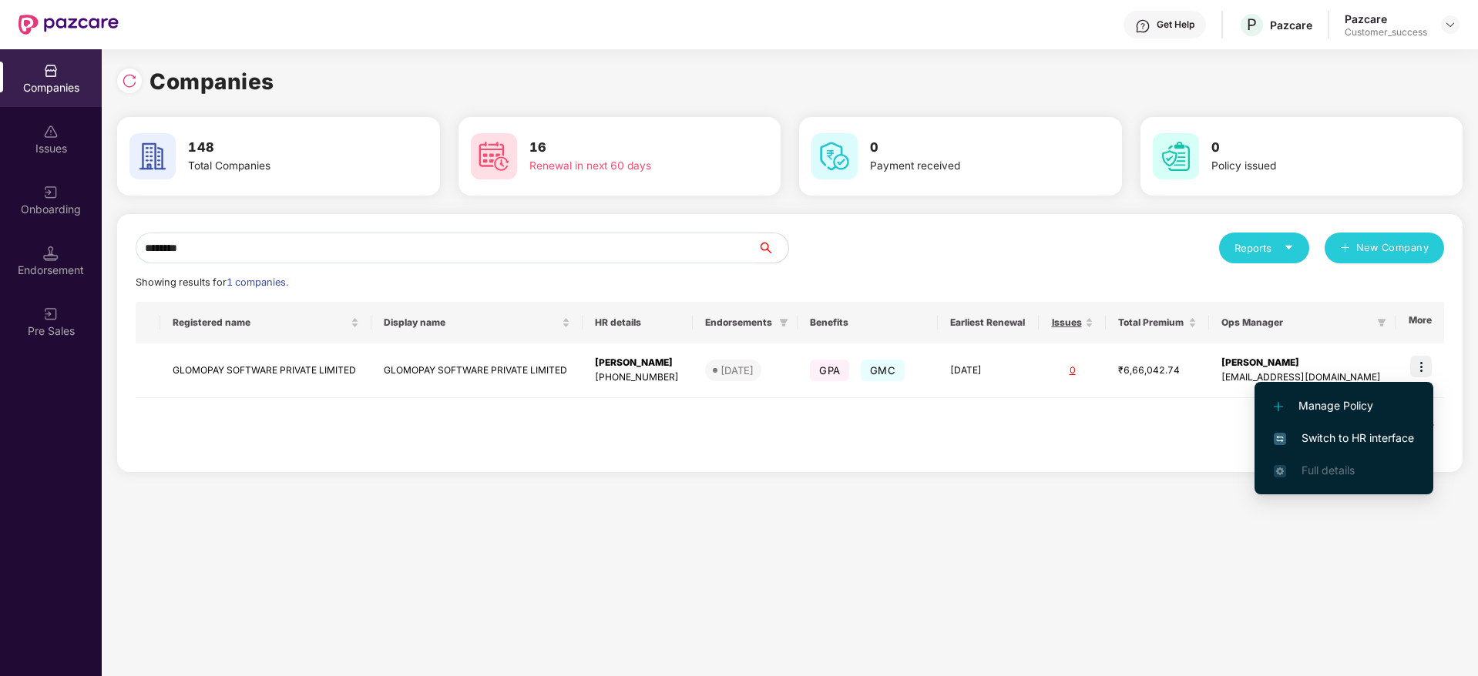
click at [1383, 438] on span "Switch to HR interface" at bounding box center [1343, 438] width 140 height 17
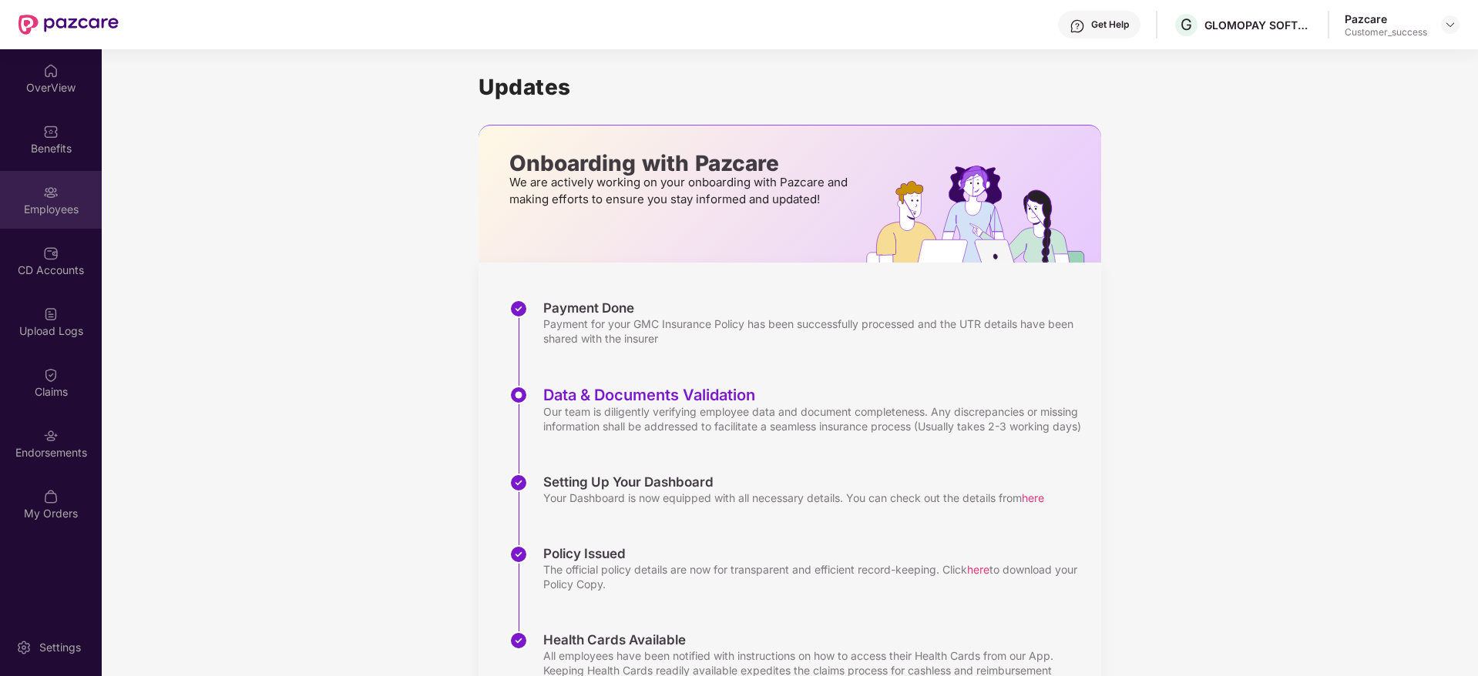
click at [39, 219] on div "Employees" at bounding box center [51, 200] width 102 height 58
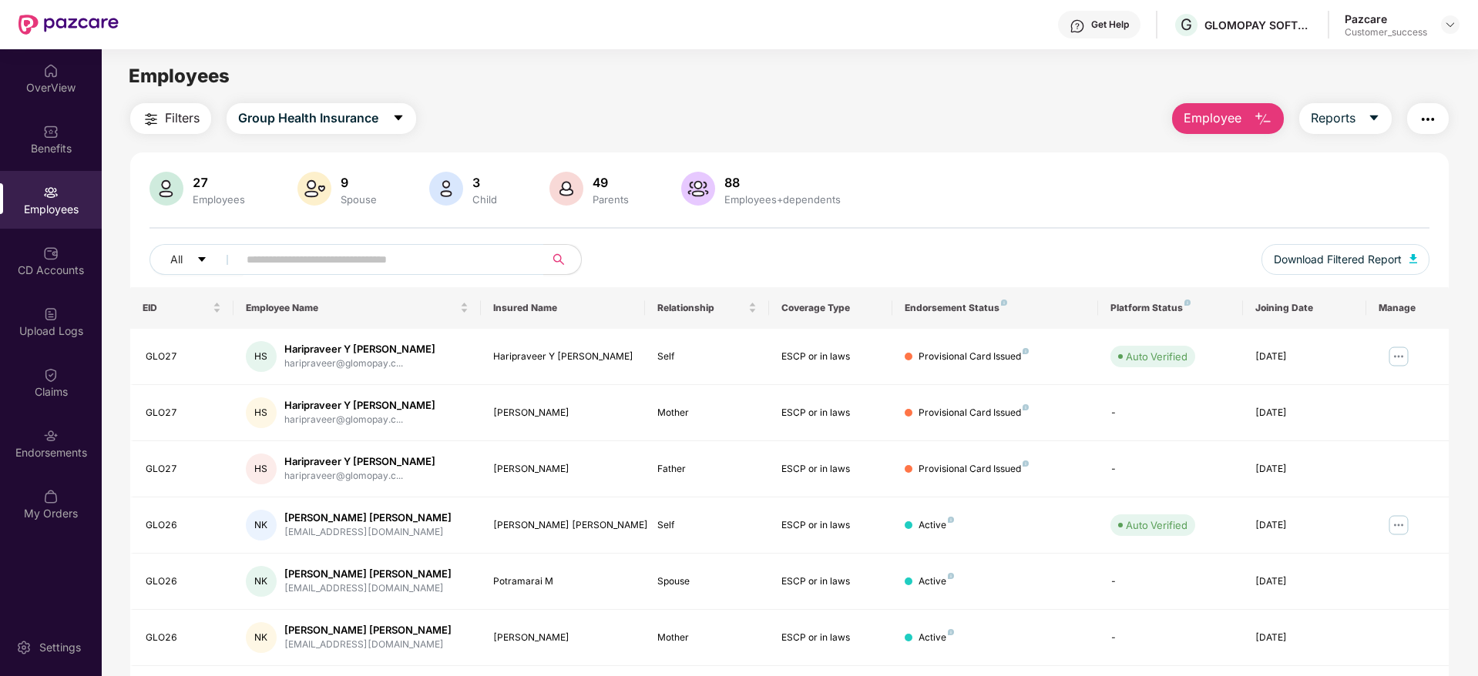
click at [369, 275] on div "All Download Filtered Report" at bounding box center [789, 265] width 1280 height 43
click at [387, 248] on input "text" at bounding box center [385, 259] width 277 height 23
paste input "*****"
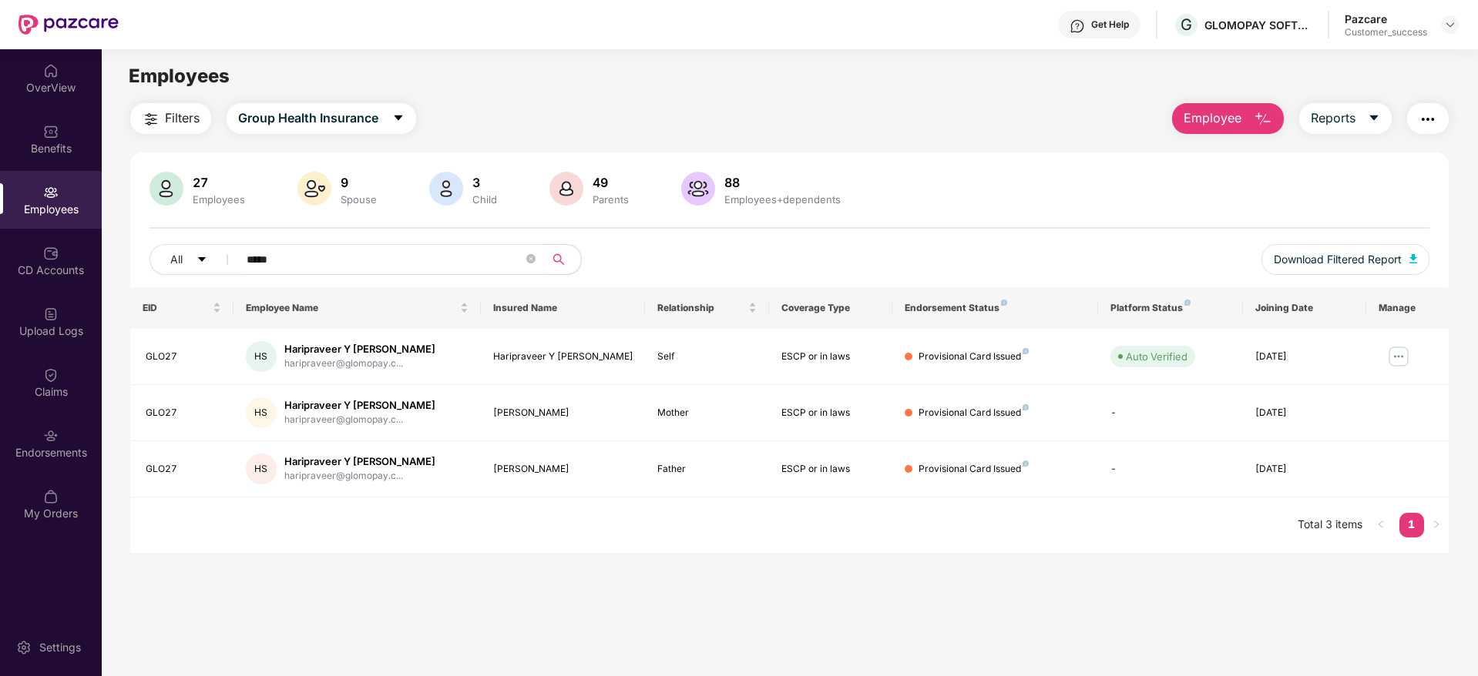
type input "*****"
click at [1245, 122] on button "Employee" at bounding box center [1228, 118] width 112 height 31
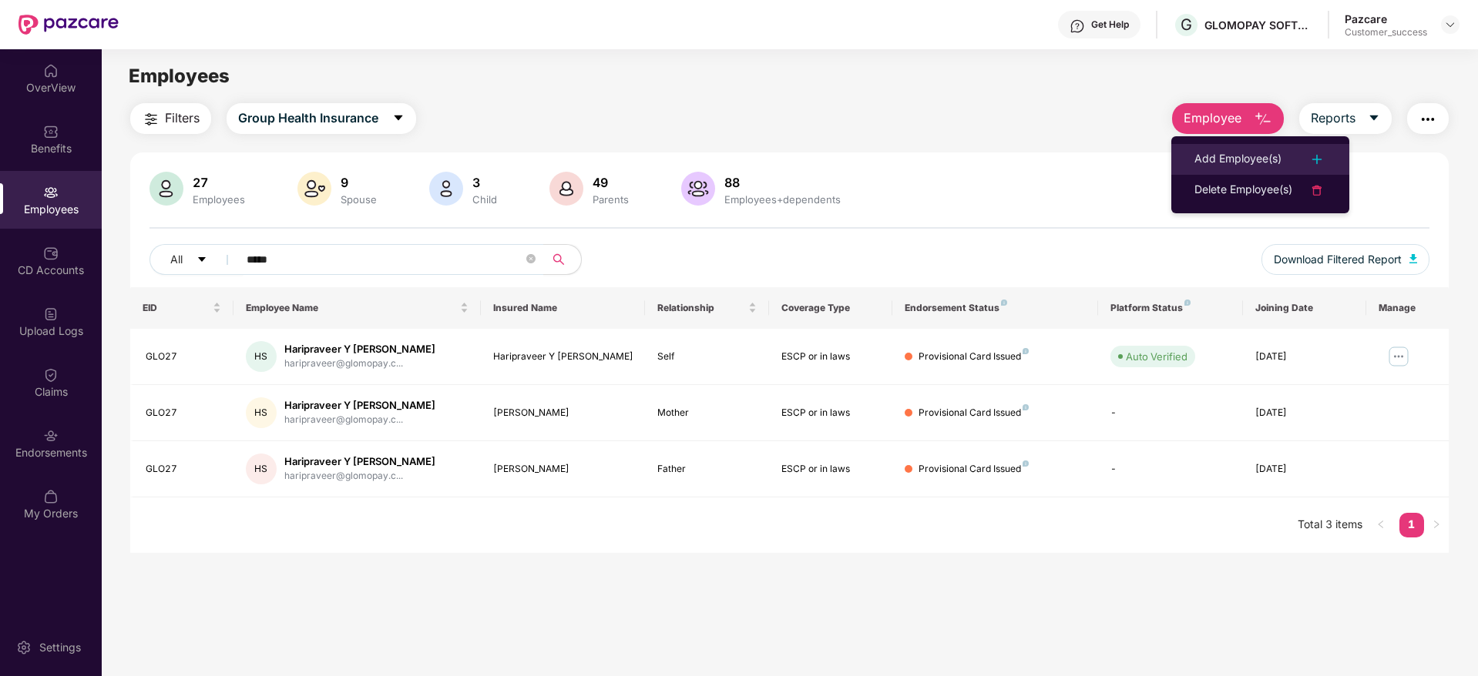
click at [1244, 156] on div "Add Employee(s)" at bounding box center [1237, 159] width 87 height 18
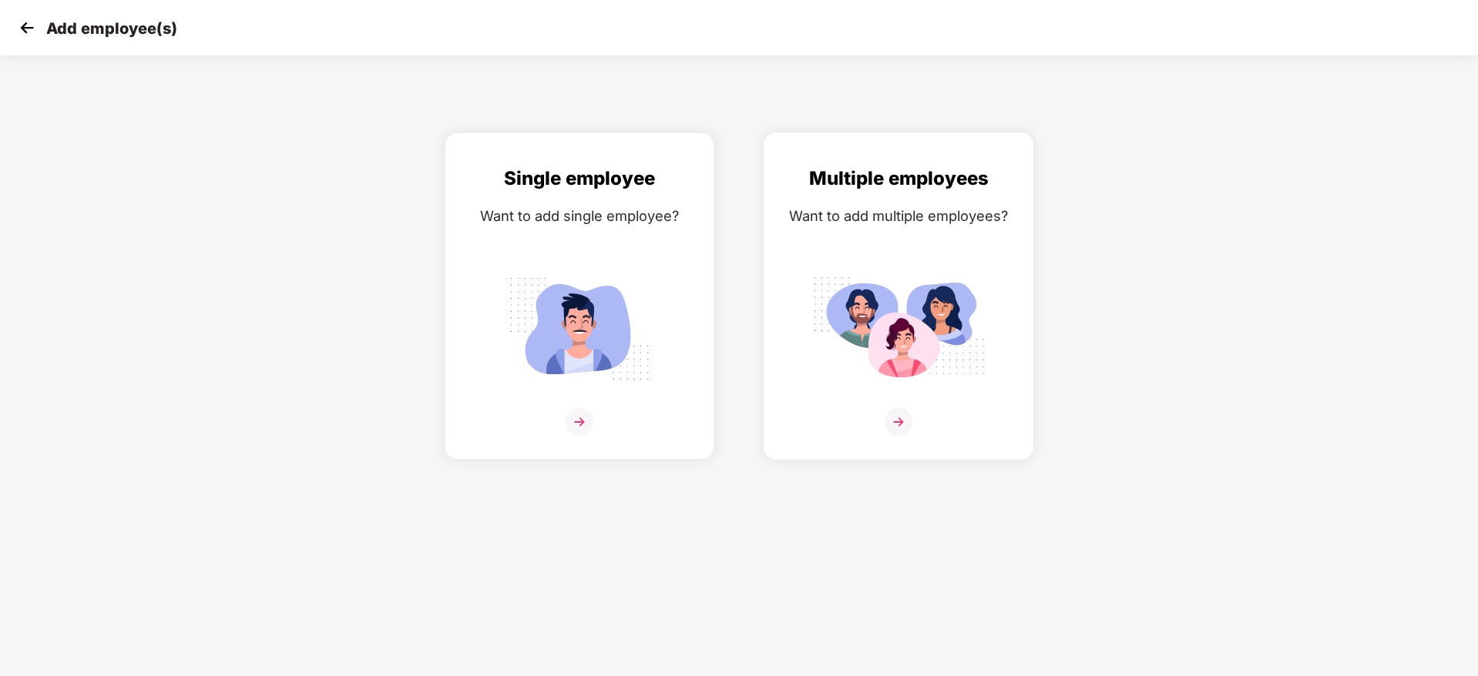
click at [903, 257] on div "Multiple employees Want to add multiple employees?" at bounding box center [898, 309] width 237 height 291
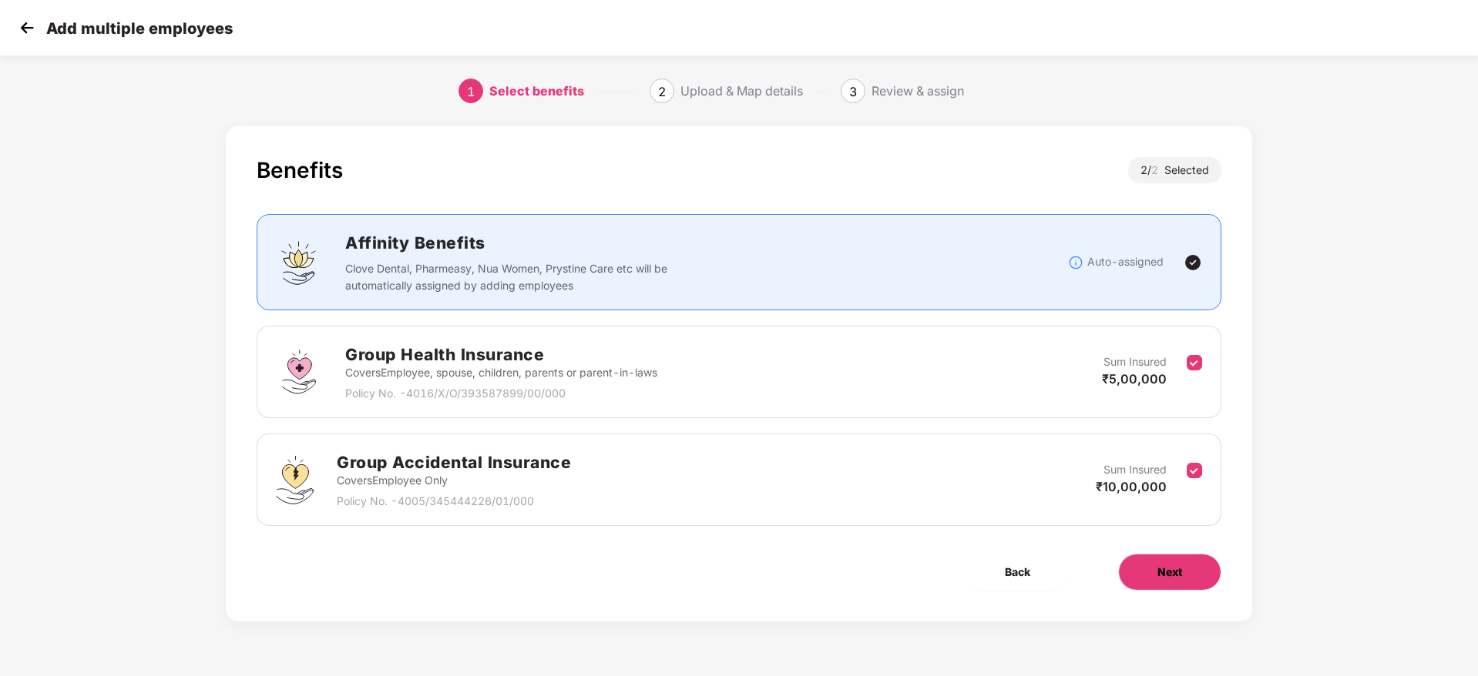
click at [1176, 562] on button "Next" at bounding box center [1169, 572] width 103 height 37
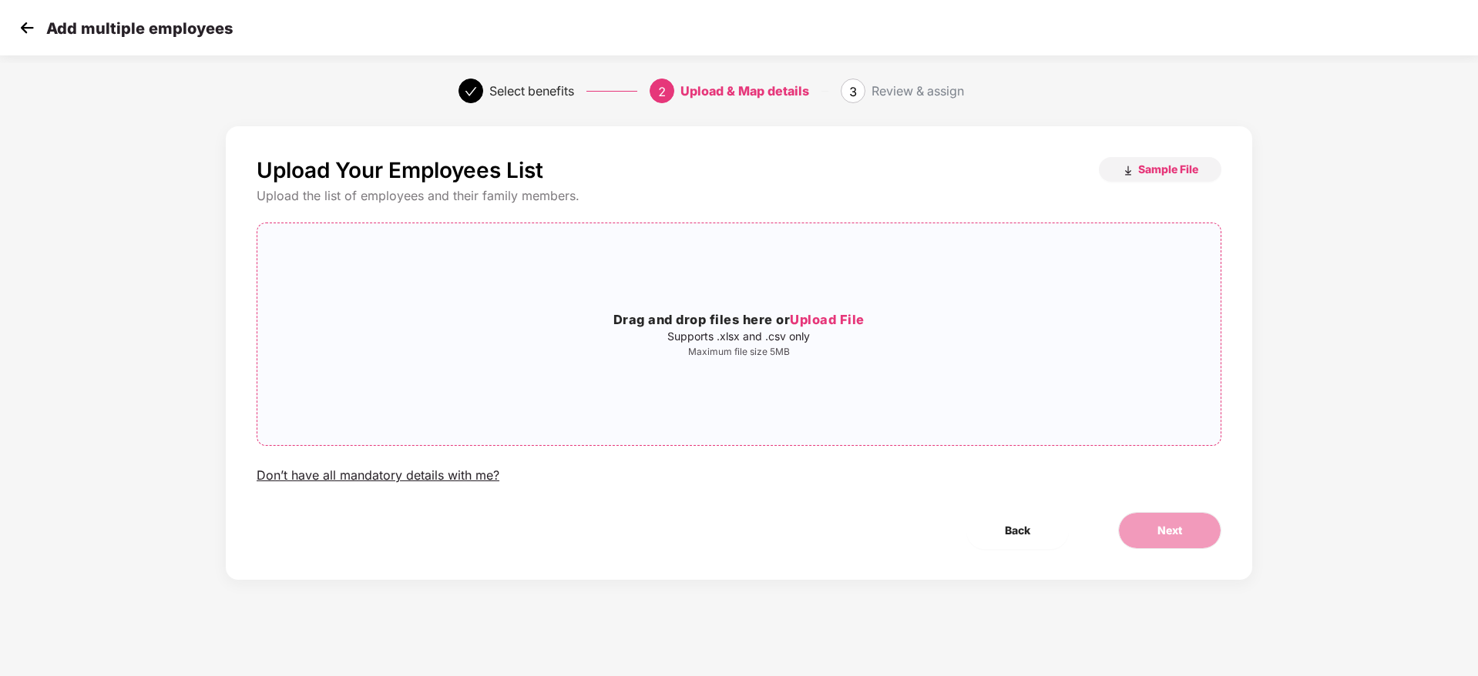
click at [741, 350] on p "Maximum file size 5MB" at bounding box center [738, 352] width 963 height 12
click at [1230, 532] on div "Next" at bounding box center [1169, 530] width 153 height 37
click at [1195, 526] on button "Next" at bounding box center [1169, 530] width 103 height 37
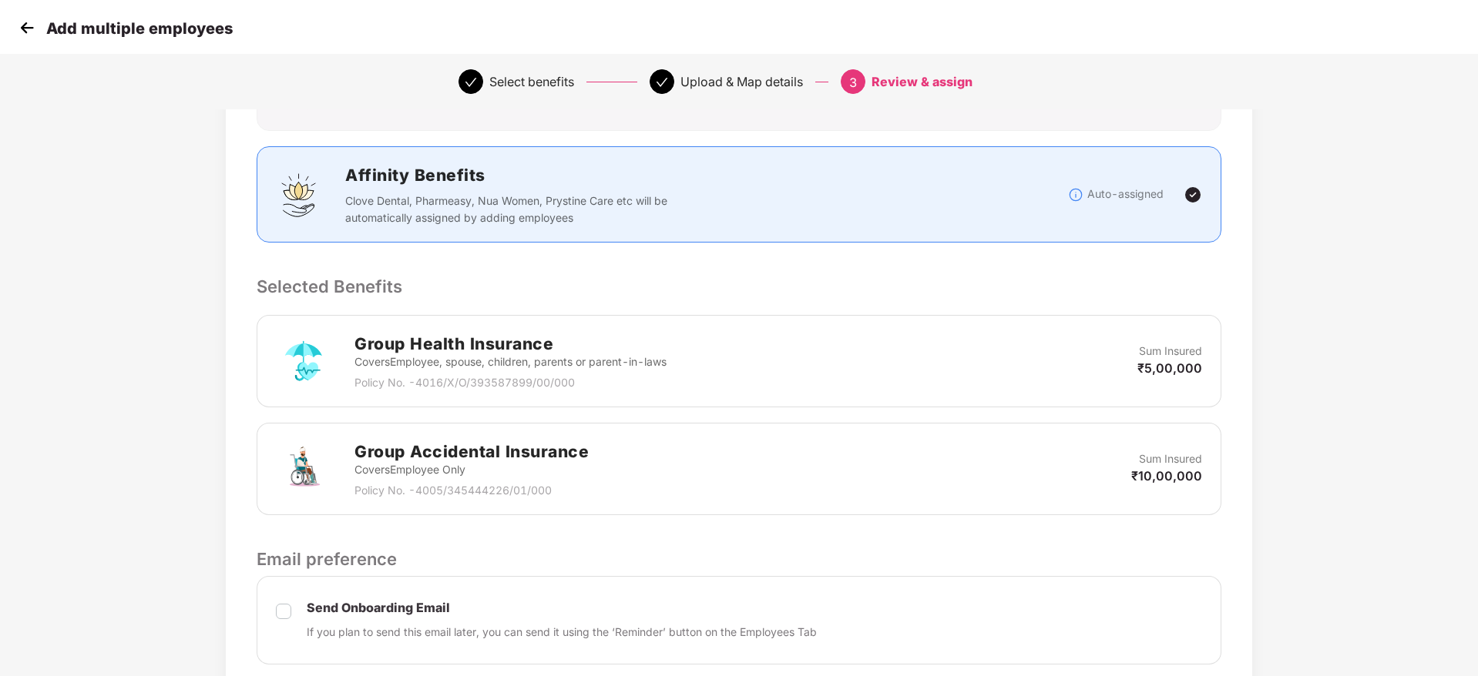
scroll to position [440, 0]
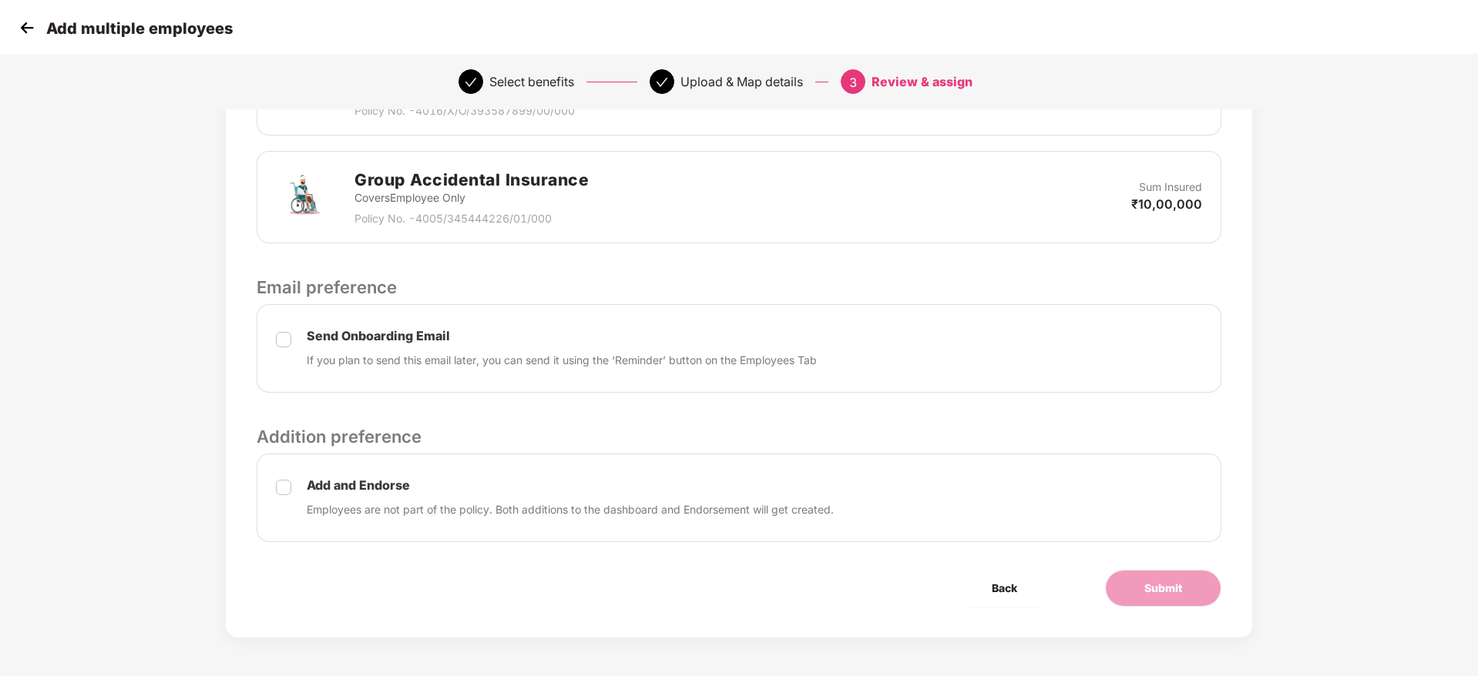
click at [273, 485] on div "Add and Endorse Employees are not part of the policy. Both additions to the das…" at bounding box center [739, 498] width 965 height 89
click at [1152, 592] on span "Submit" at bounding box center [1163, 588] width 38 height 17
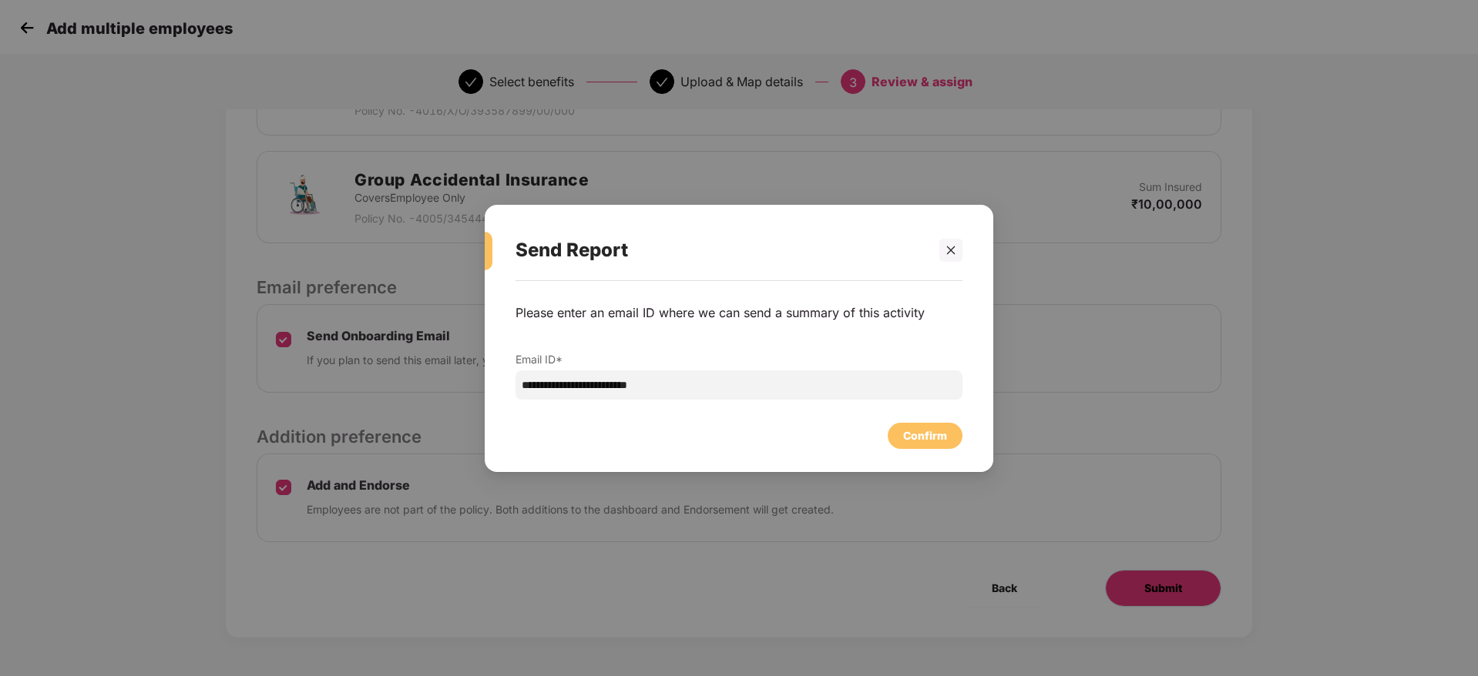
scroll to position [0, 0]
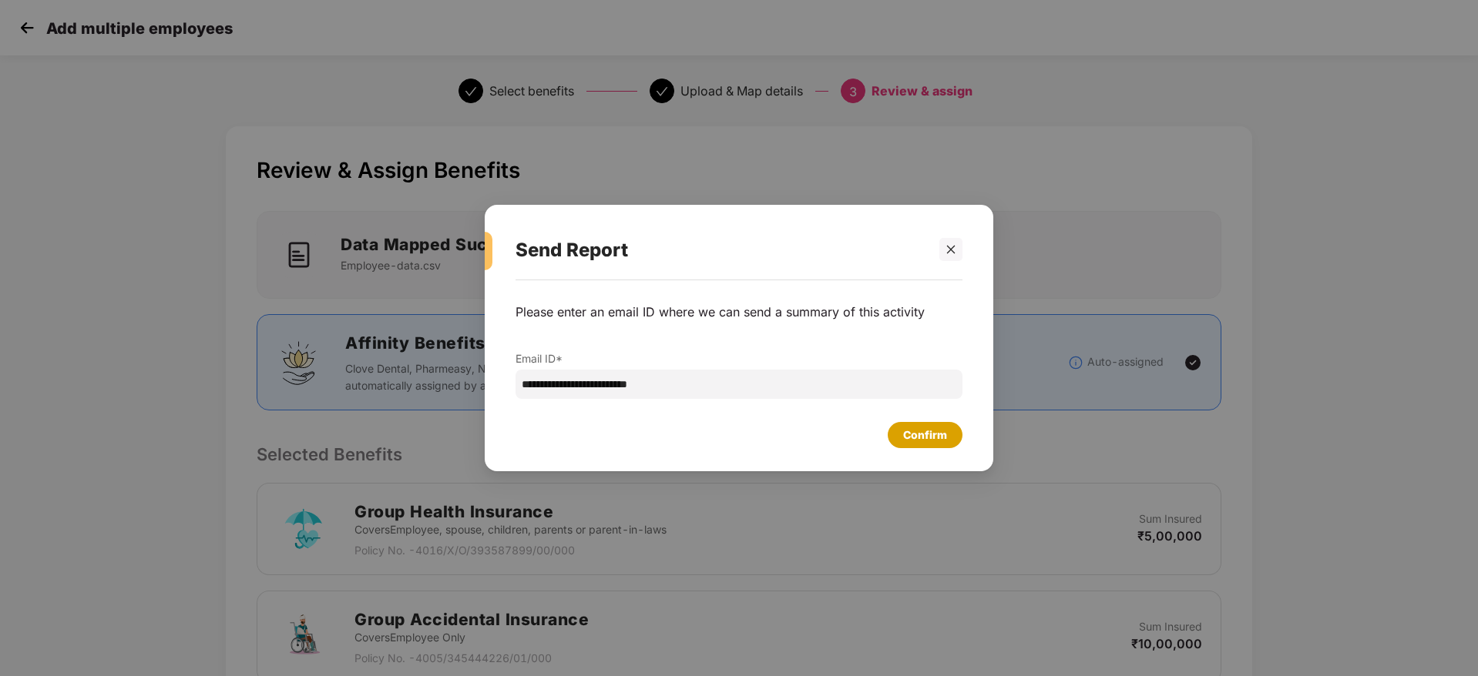
click at [948, 442] on div "Confirm" at bounding box center [925, 435] width 75 height 26
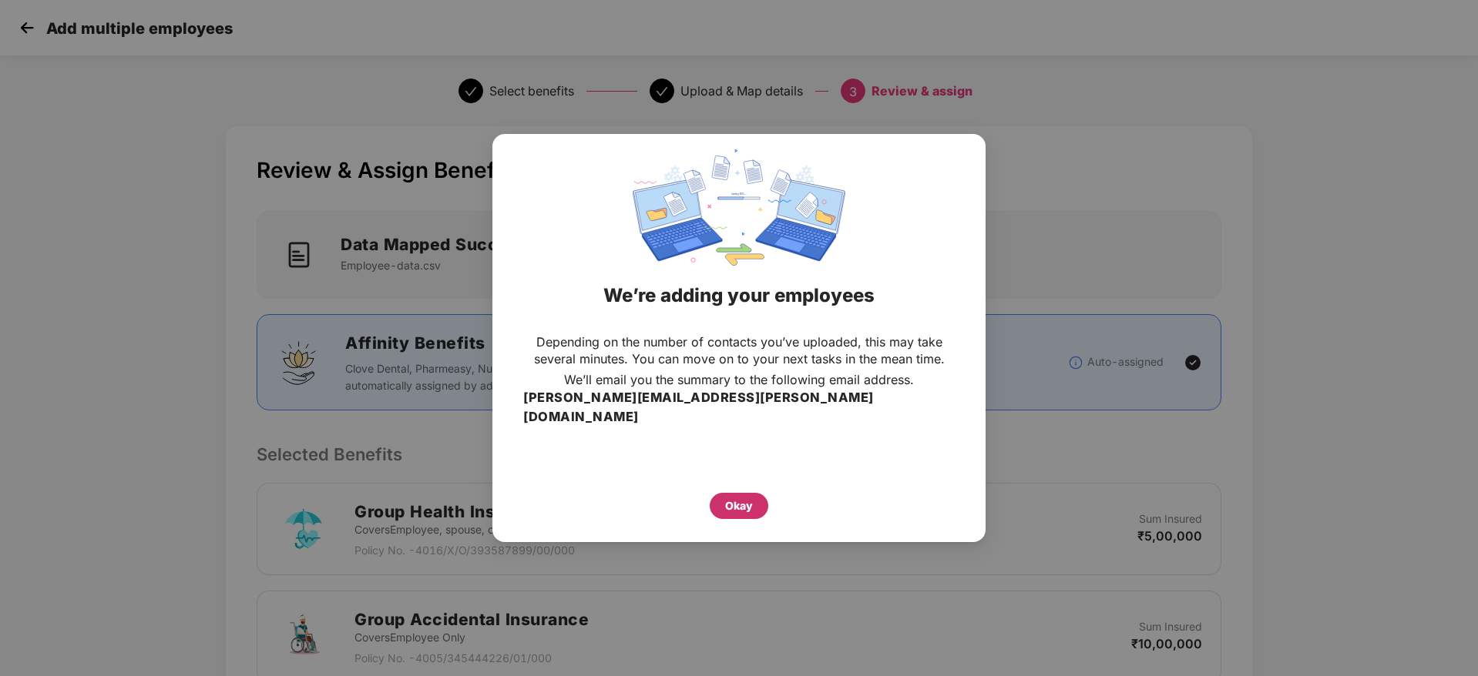
click at [757, 493] on div "Okay" at bounding box center [739, 506] width 59 height 26
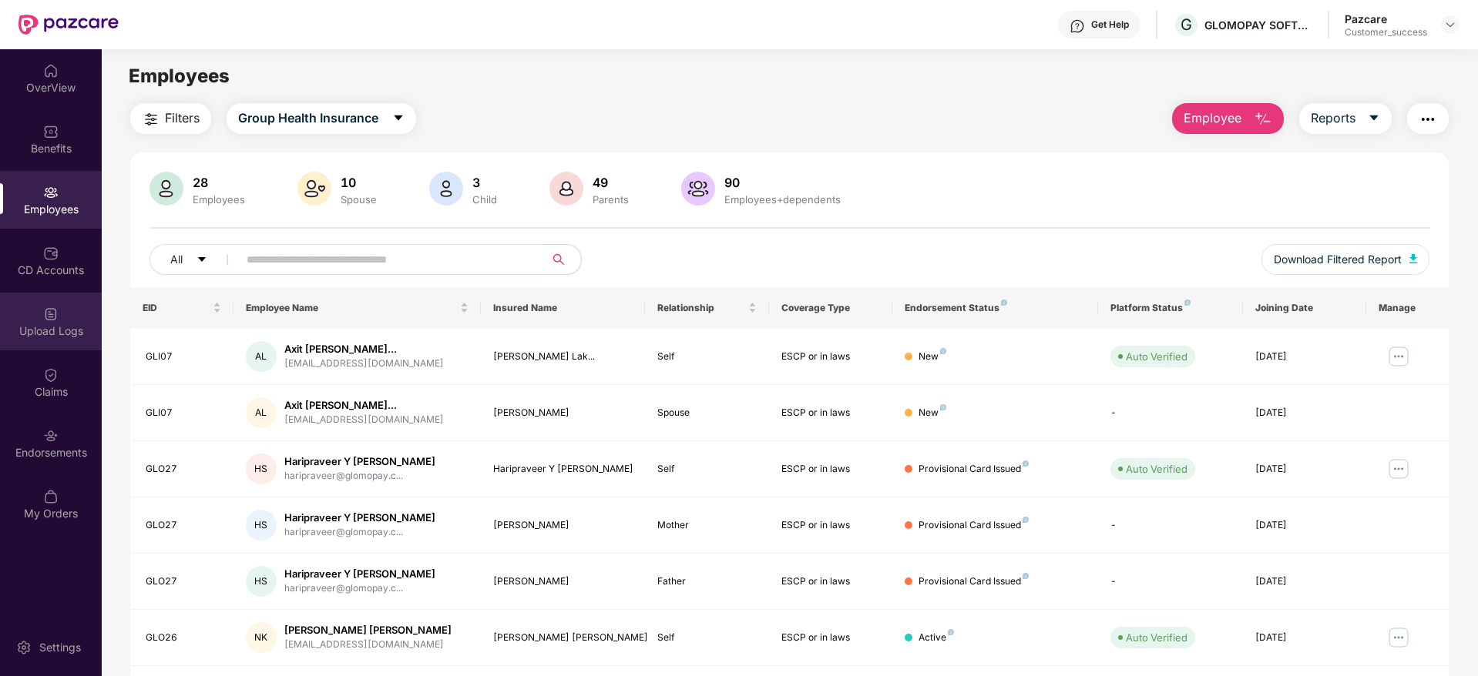
click at [69, 320] on div "Upload Logs" at bounding box center [51, 322] width 102 height 58
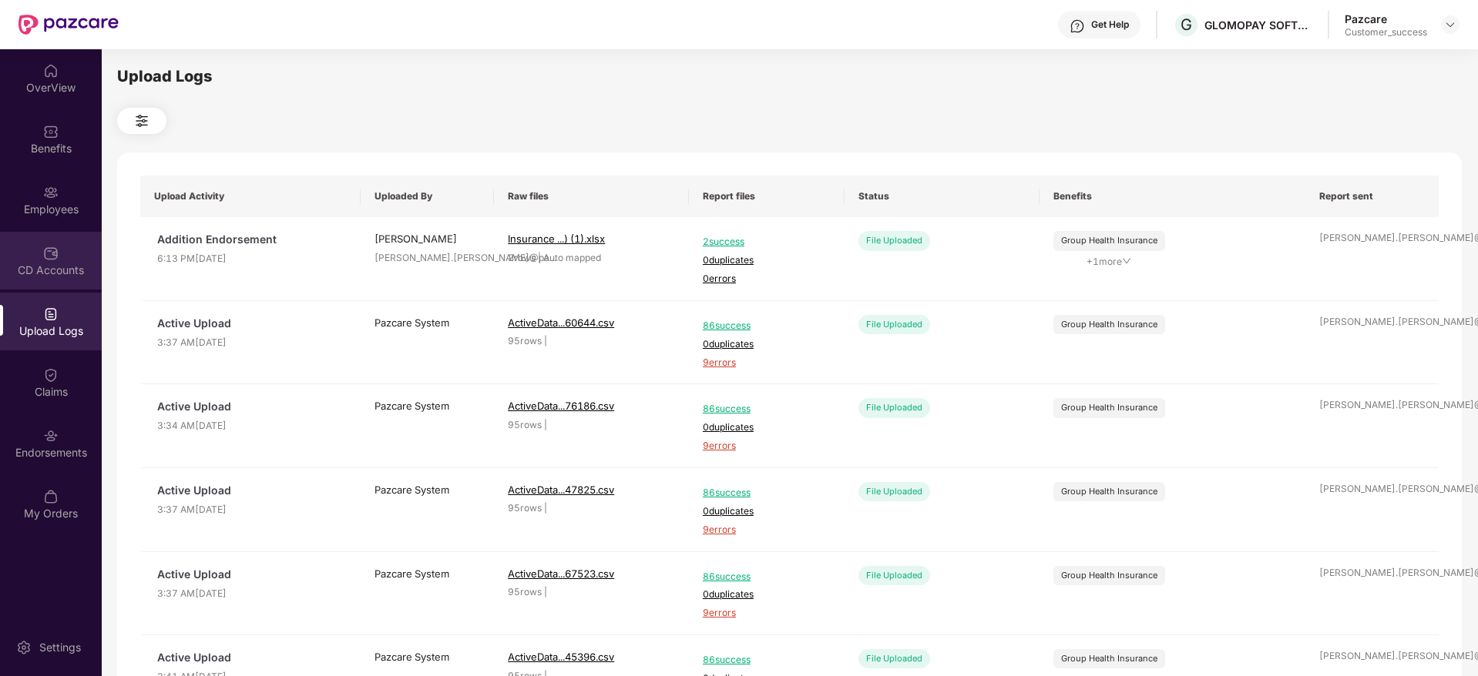
click at [52, 273] on div "CD Accounts" at bounding box center [51, 270] width 102 height 15
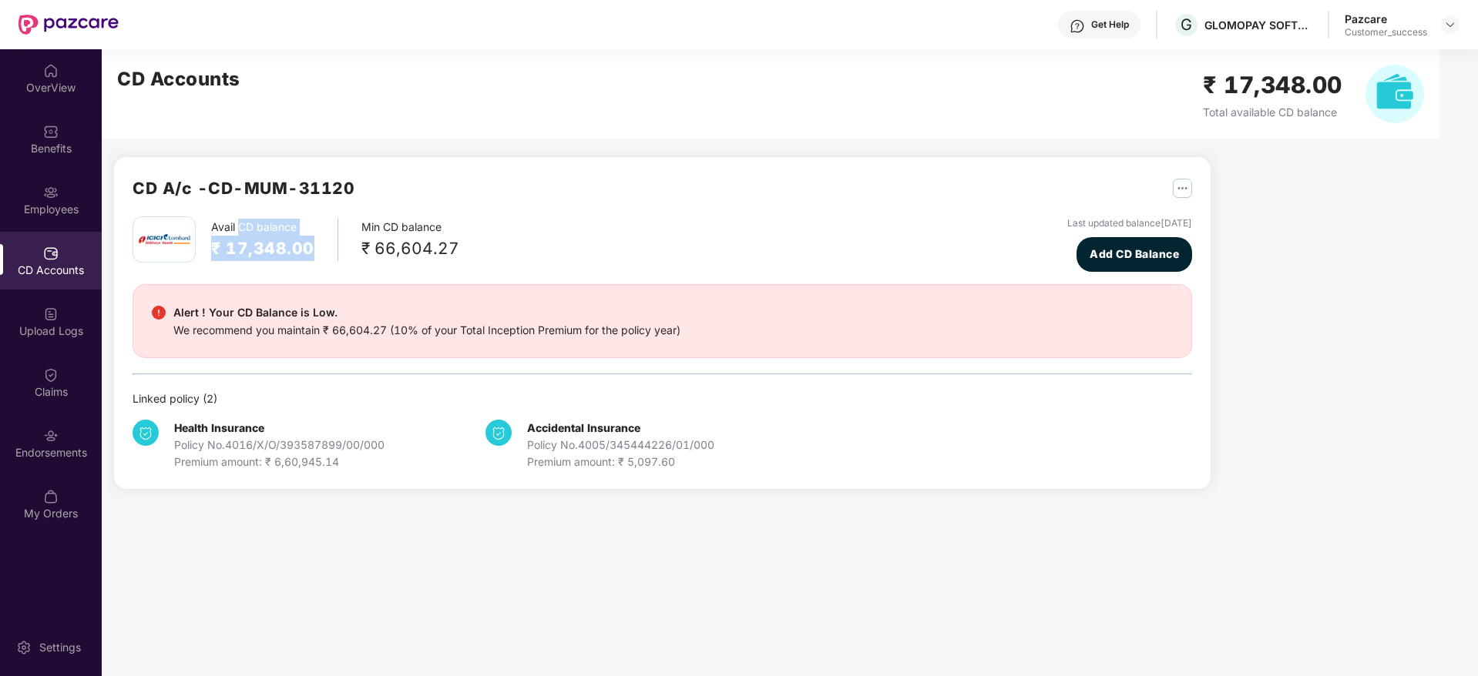
click at [328, 271] on div "Avail CD balance ₹ 17,348.00 Min CD balance ₹ 66,604.27 Last updated balance [D…" at bounding box center [662, 243] width 1059 height 55
drag, startPoint x: 328, startPoint y: 271, endPoint x: 175, endPoint y: 185, distance: 175.9
click at [175, 185] on div "CD A/c - CD-MUM-31120 Avail CD balance ₹ 17,348.00 Min CD balance ₹ 66,604.27 L…" at bounding box center [662, 323] width 1059 height 295
click at [267, 210] on div "CD A/c - CD-MUM-31120" at bounding box center [244, 196] width 222 height 41
